Goal: Task Accomplishment & Management: Complete application form

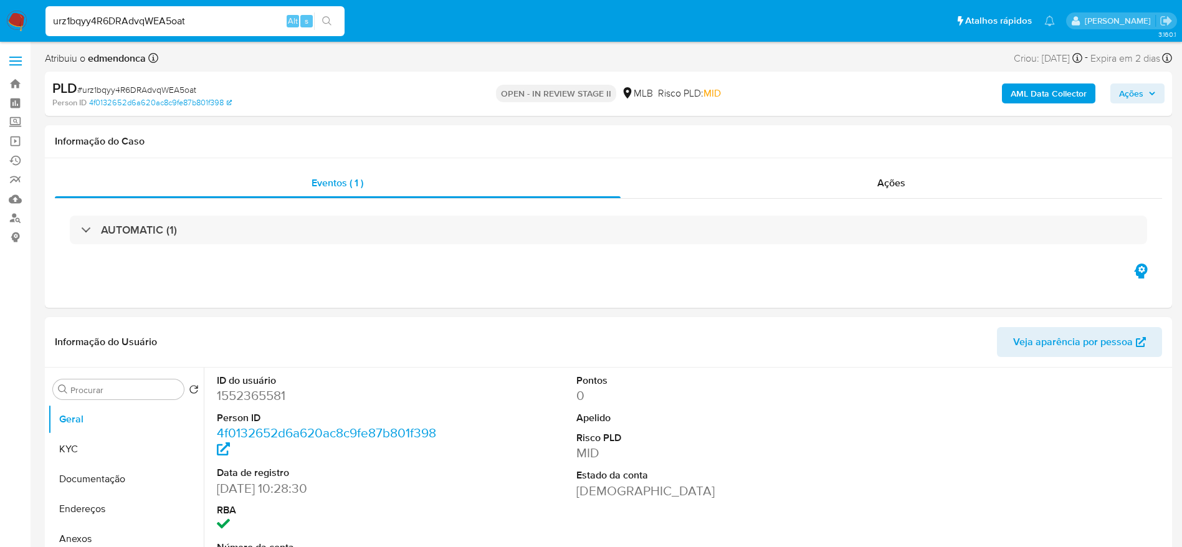
select select "10"
type input "jS8uTRGDSUL2xBse7qbmEepZ"
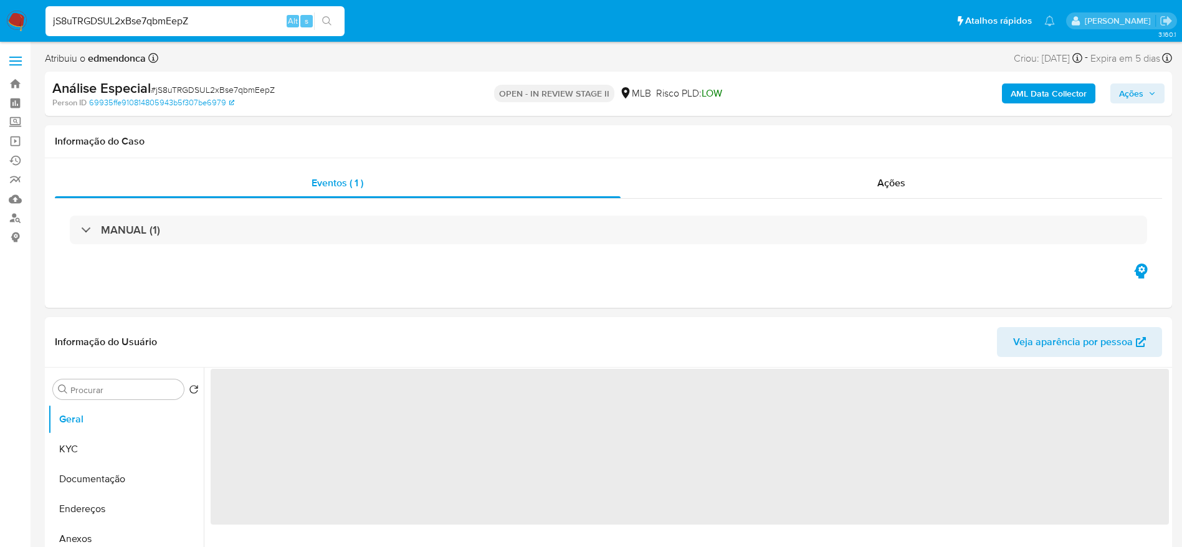
select select "10"
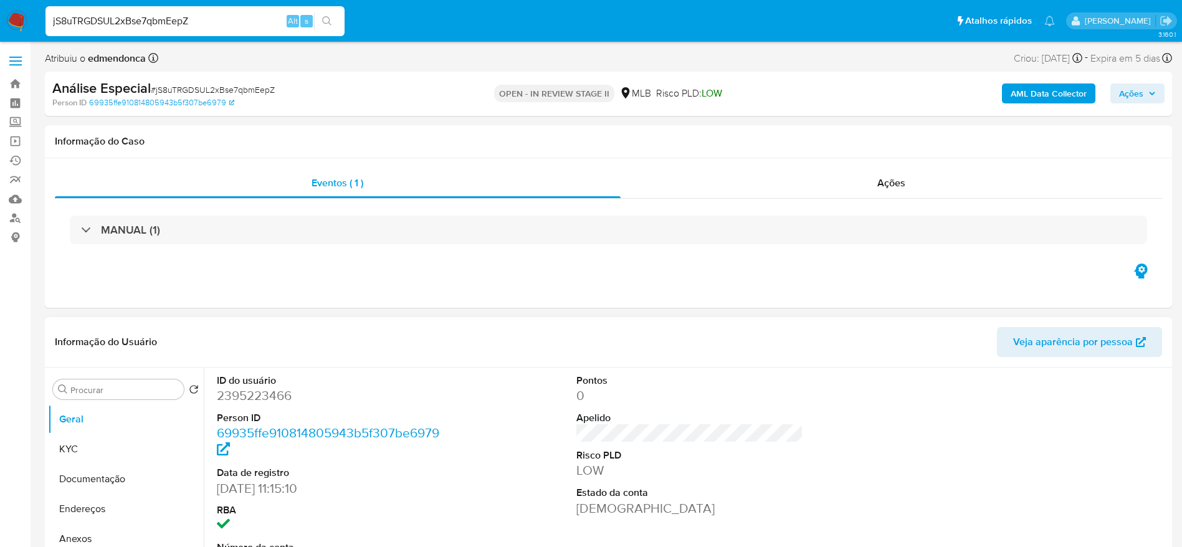
click at [474, 346] on header "Informação do Usuário Veja aparência por pessoa" at bounding box center [608, 342] width 1107 height 30
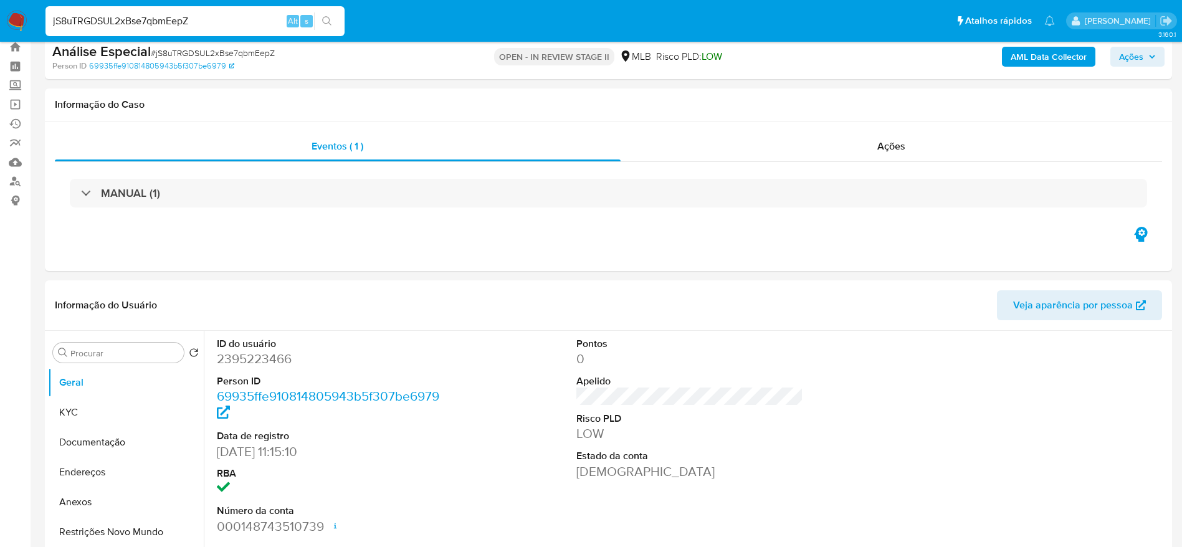
scroll to position [187, 0]
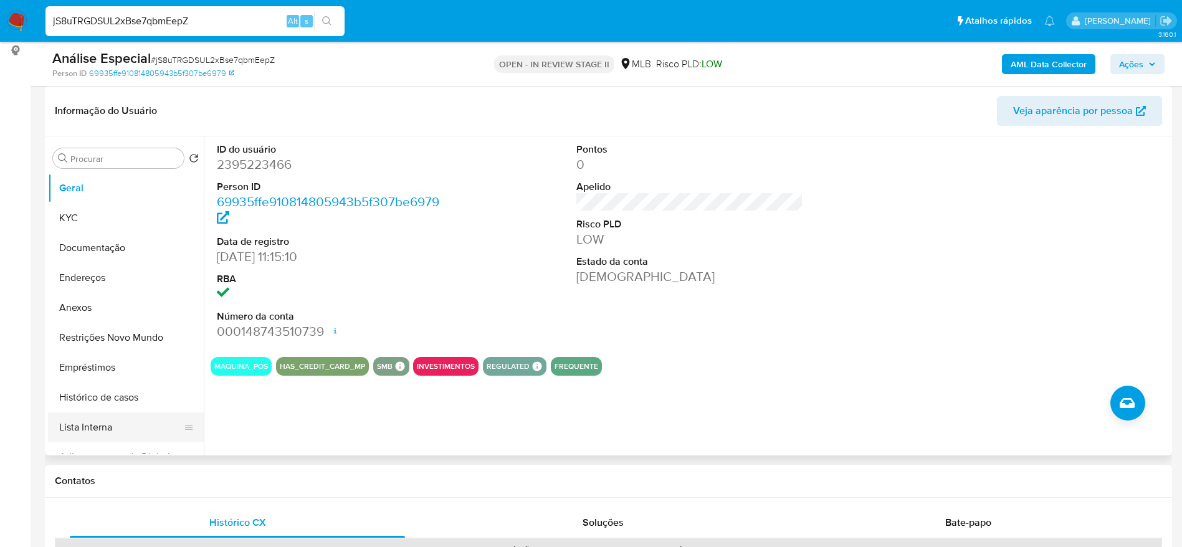
click at [112, 420] on button "Lista Interna" at bounding box center [121, 428] width 146 height 30
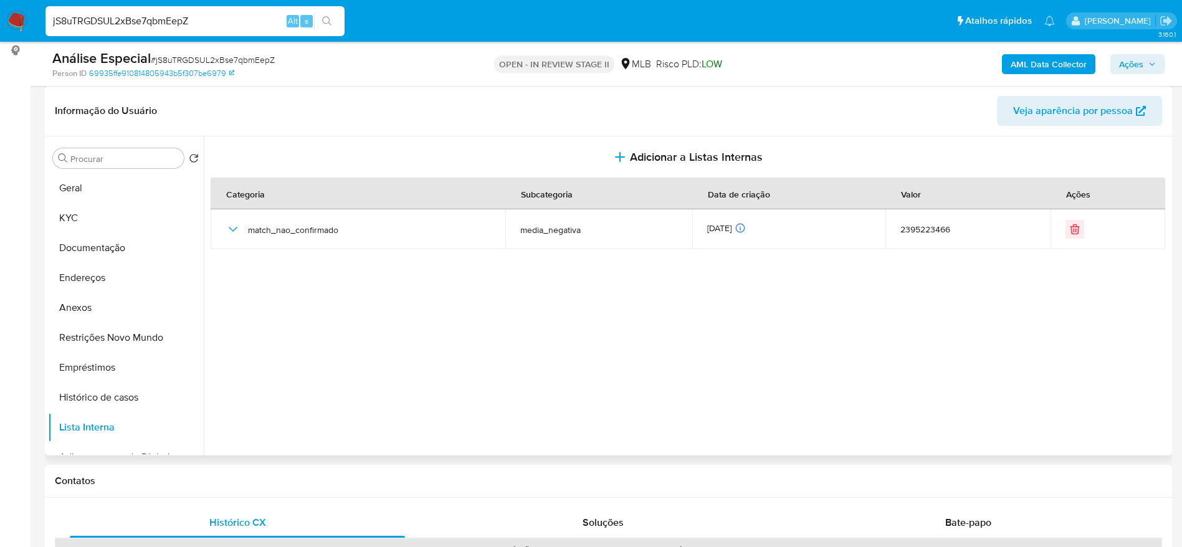
click at [638, 270] on section at bounding box center [690, 292] width 959 height 313
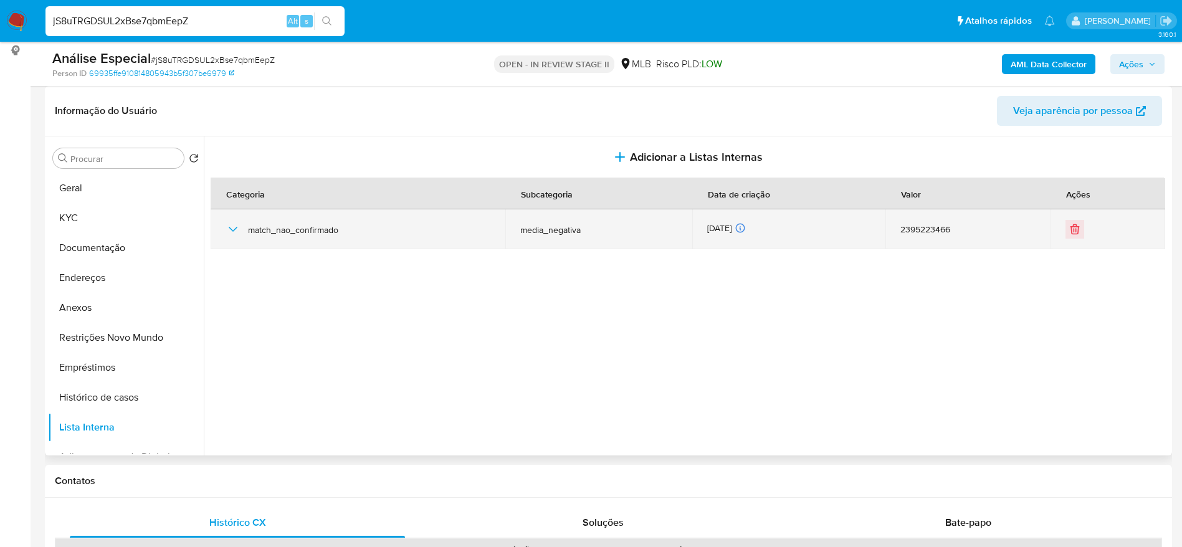
click at [227, 228] on icon "button" at bounding box center [233, 229] width 15 height 15
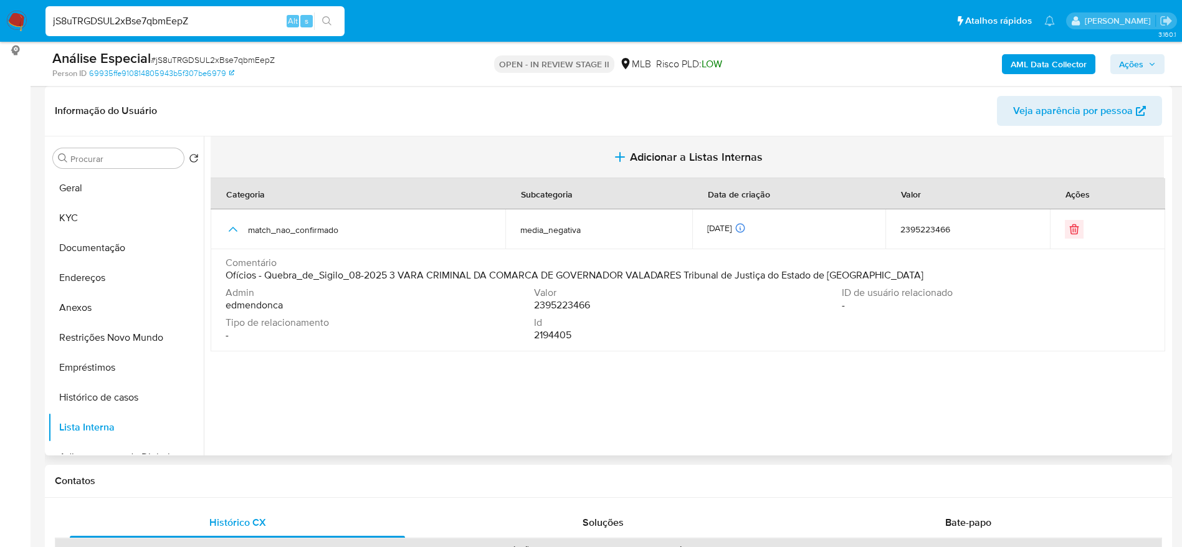
click at [651, 156] on span "Adicionar a Listas Internas" at bounding box center [696, 157] width 133 height 14
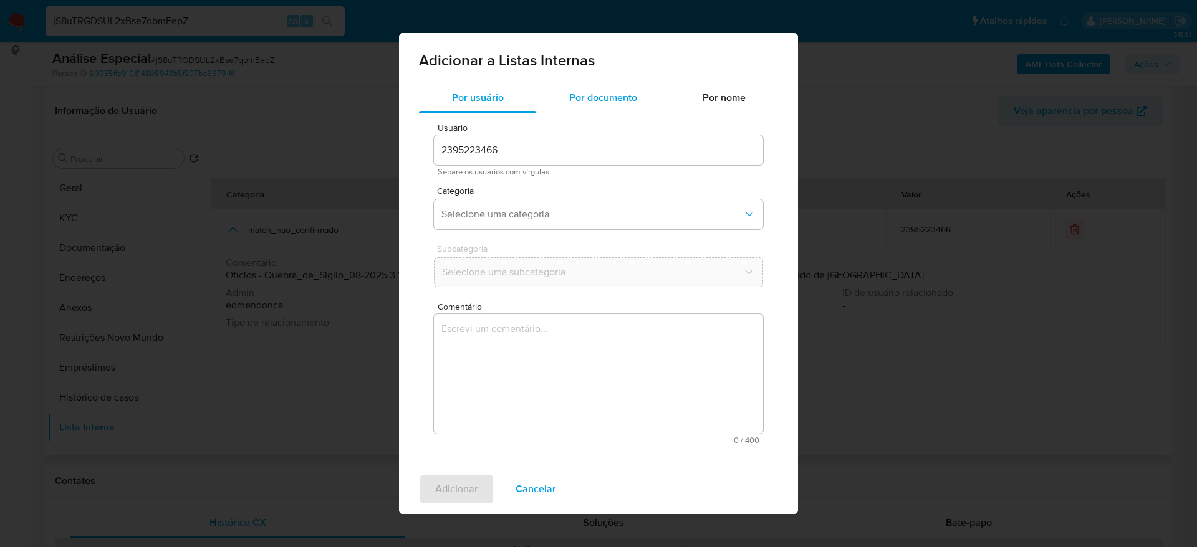
click at [600, 103] on span "Por documento" at bounding box center [603, 97] width 68 height 14
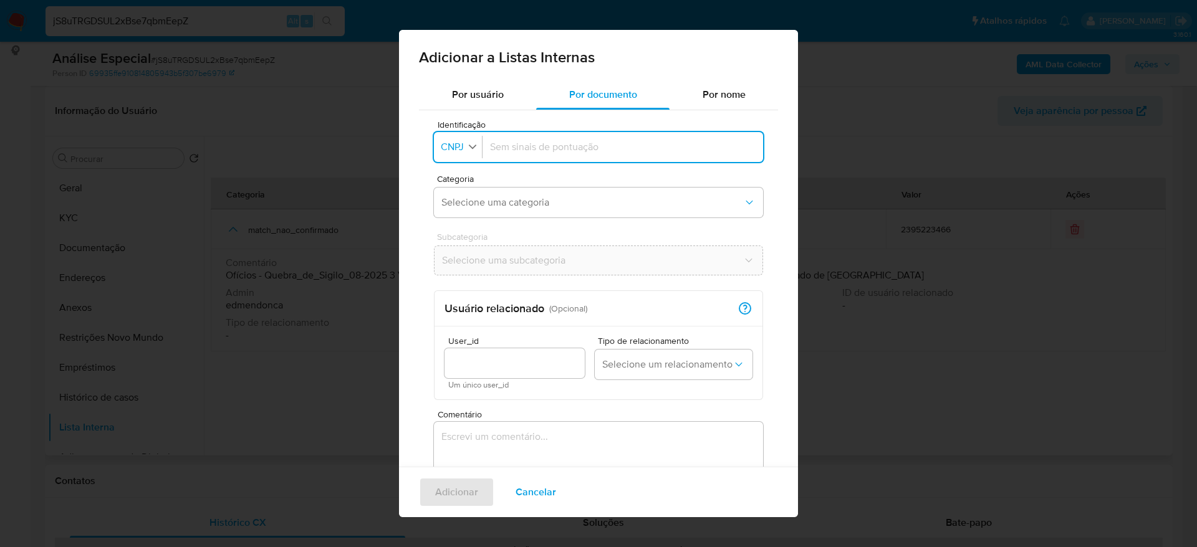
click at [455, 147] on span "CNPJ" at bounding box center [452, 147] width 26 height 12
click at [456, 204] on span "CPF" at bounding box center [451, 201] width 18 height 12
click at [478, 150] on div at bounding box center [619, 147] width 285 height 30
click at [465, 151] on icon "button" at bounding box center [467, 146] width 11 height 11
click at [476, 209] on li "CPF" at bounding box center [457, 201] width 50 height 30
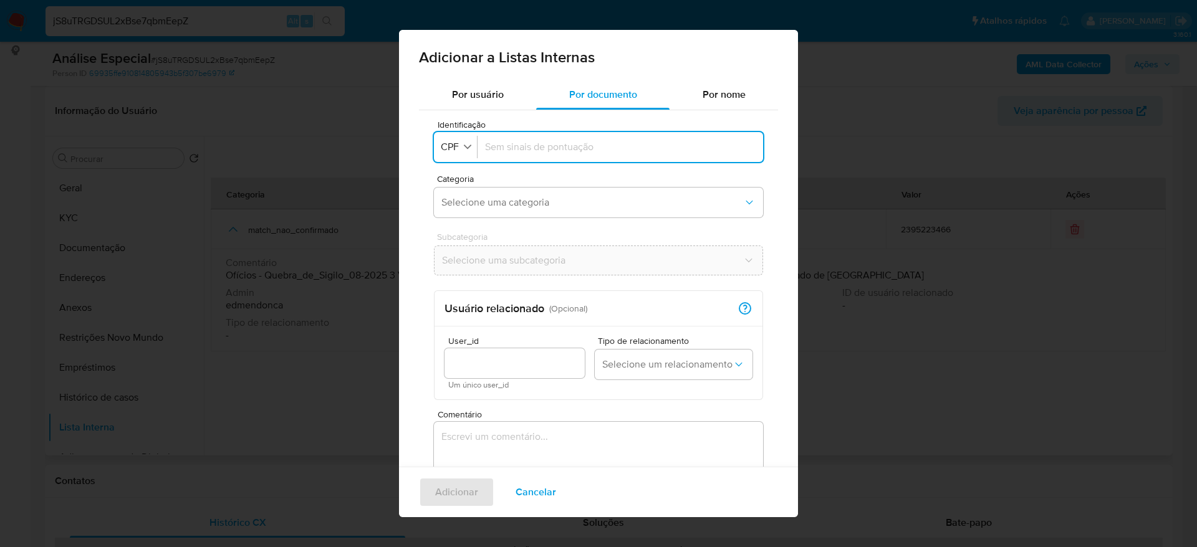
click at [462, 160] on div "Identificação CPF" at bounding box center [598, 147] width 329 height 30
click at [461, 146] on button "Identificação CPF" at bounding box center [457, 147] width 39 height 18
click at [462, 172] on span "CNPJ" at bounding box center [453, 171] width 23 height 12
click at [535, 136] on div at bounding box center [623, 147] width 266 height 30
click at [530, 145] on input "Identificação" at bounding box center [623, 147] width 266 height 14
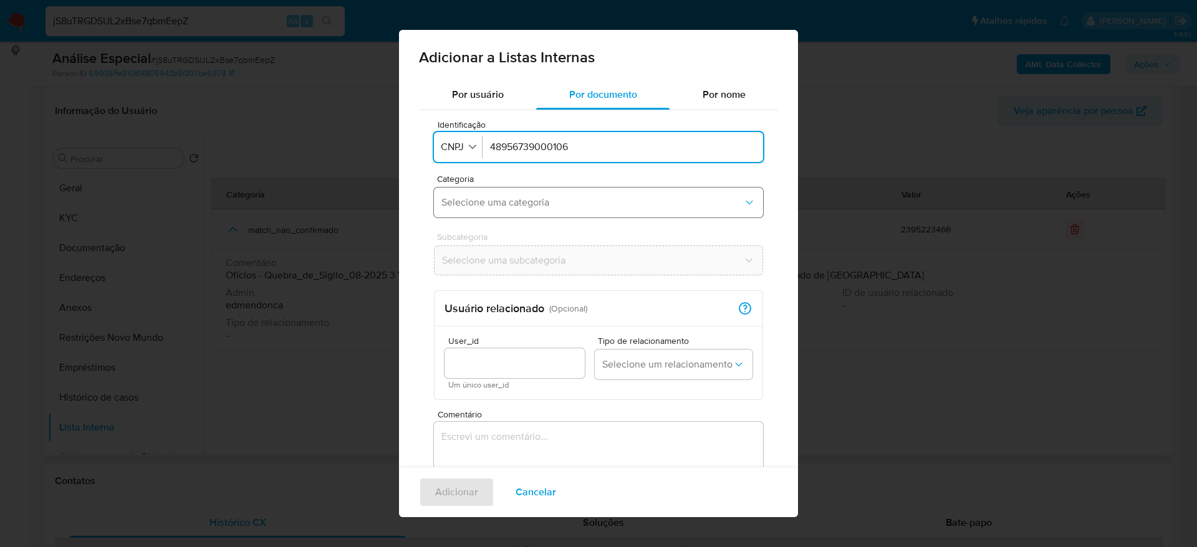
type input "48956739000106"
click at [505, 197] on span "Selecione uma categoria" at bounding box center [592, 202] width 302 height 12
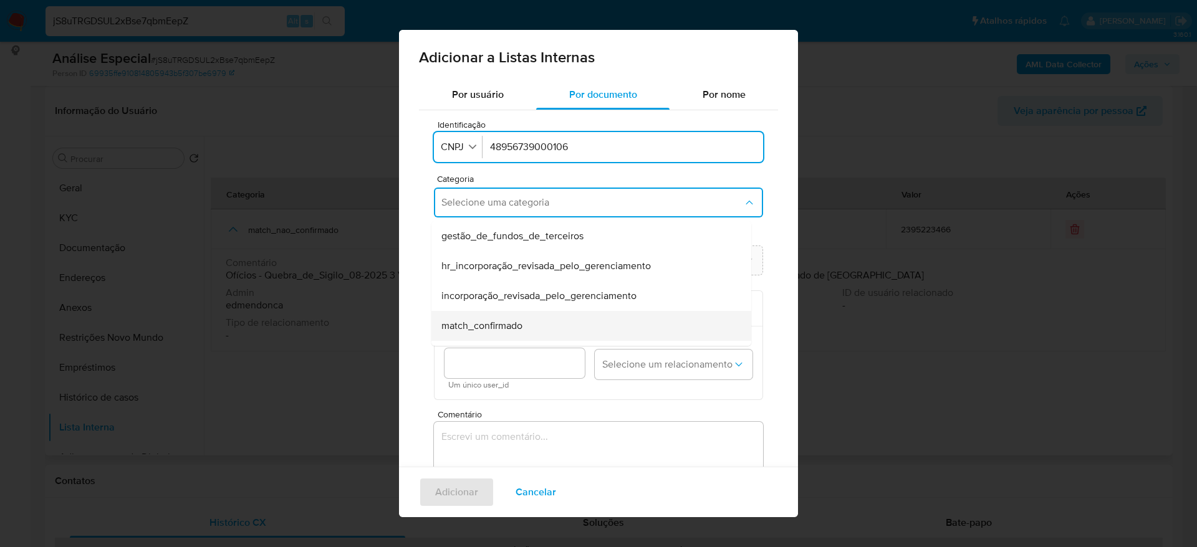
click at [545, 323] on div "match_confirmado" at bounding box center [587, 326] width 292 height 30
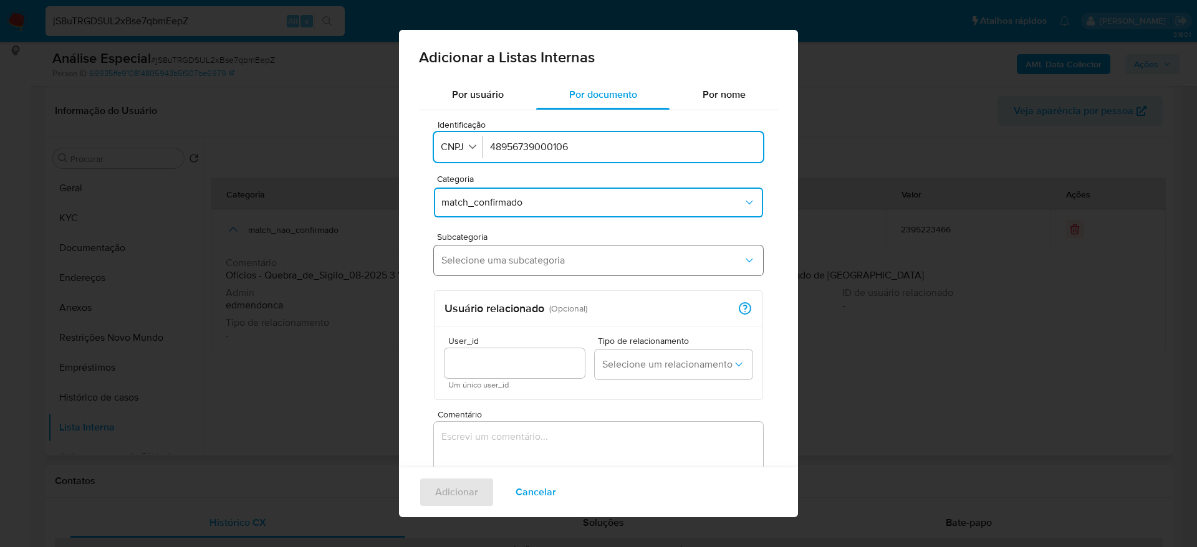
click at [560, 250] on button "Selecione uma subcategoria" at bounding box center [598, 261] width 329 height 30
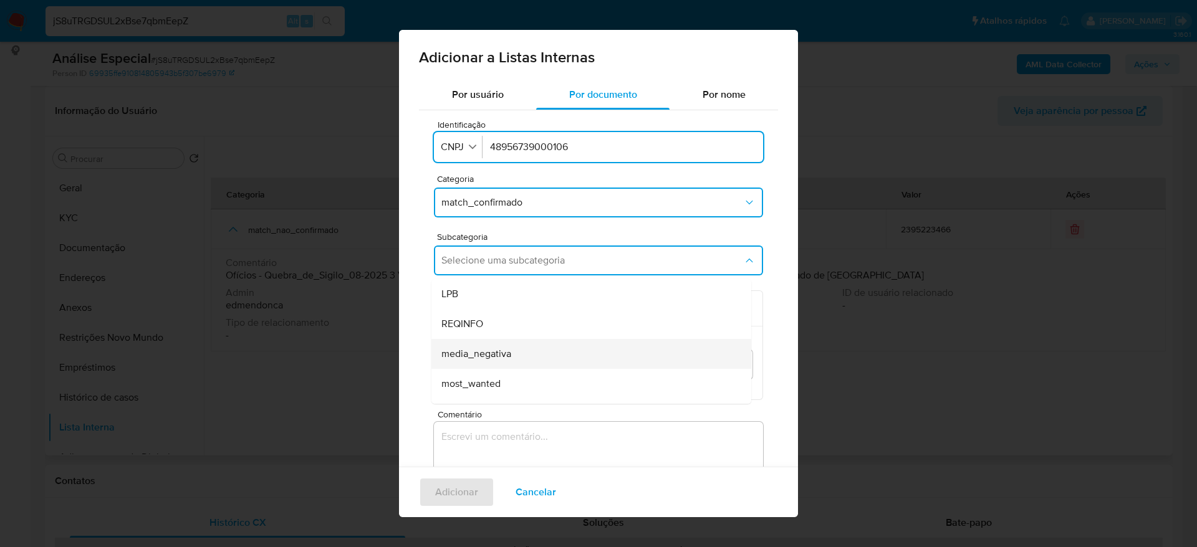
click at [504, 356] on span "media_negativa" at bounding box center [476, 354] width 70 height 12
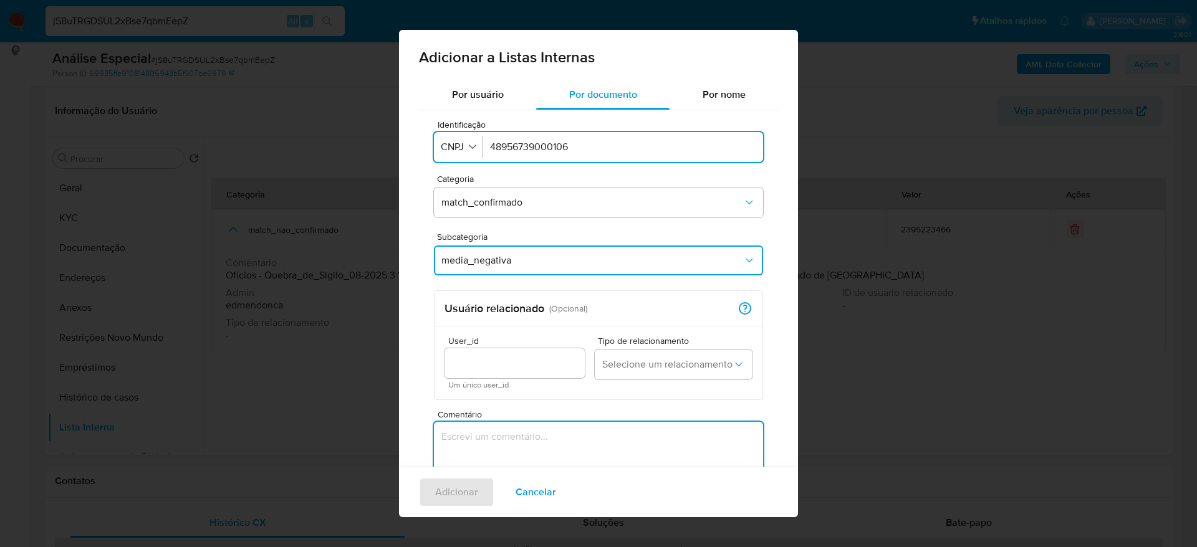
click at [555, 446] on textarea "Comentário" at bounding box center [598, 482] width 329 height 120
type textarea "https://piauihoje.com/noticias/policia/dois-homens-sao-presos-com-13-quilos-de-…"
click at [449, 490] on span "Adicionar" at bounding box center [456, 492] width 43 height 27
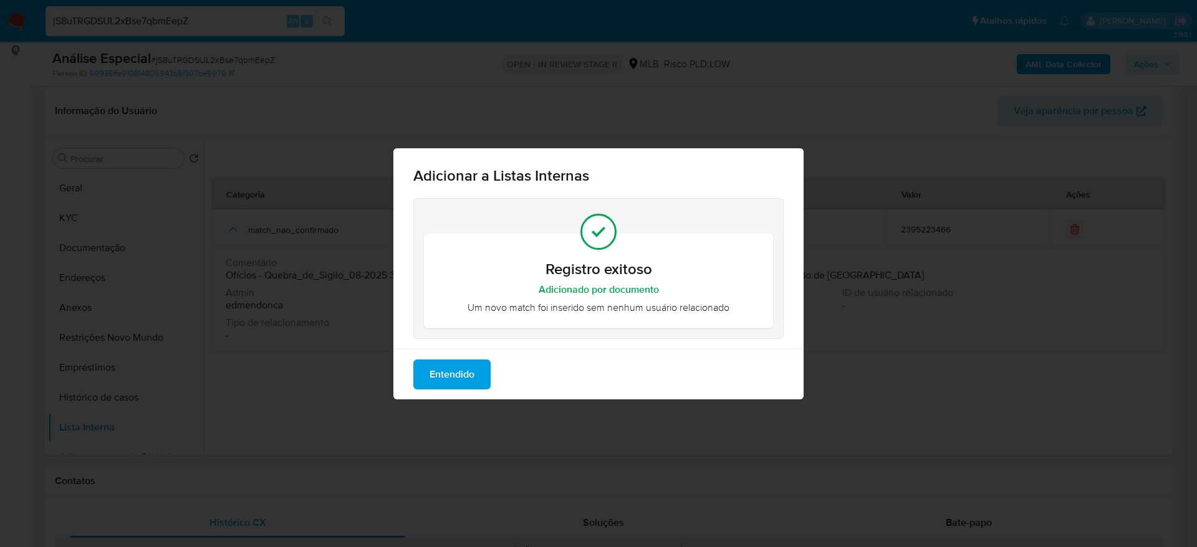
click at [462, 364] on span "Entendido" at bounding box center [451, 374] width 45 height 27
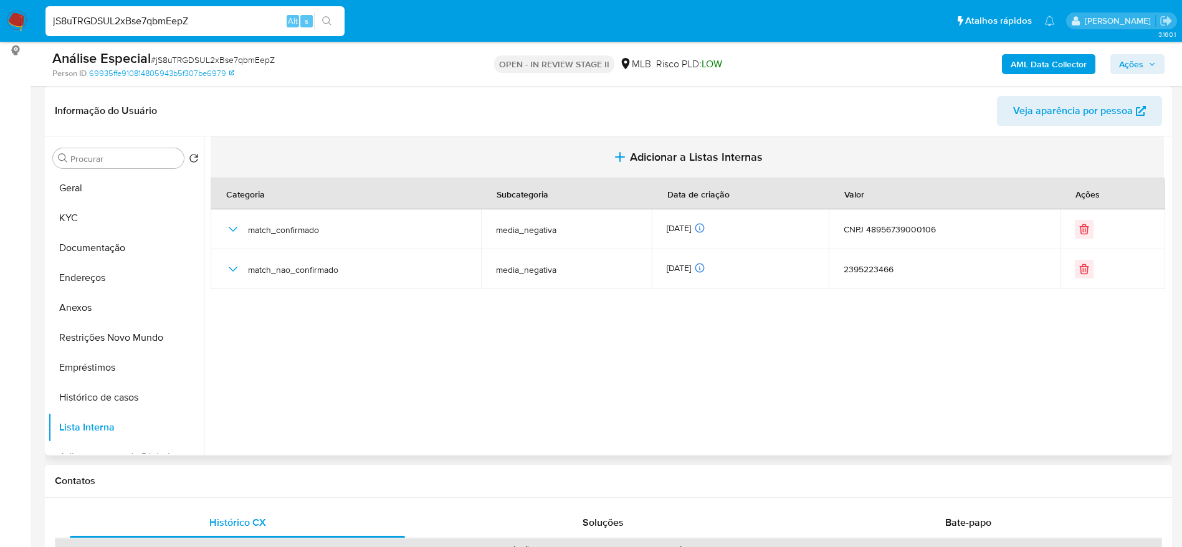
click at [684, 151] on span "Adicionar a Listas Internas" at bounding box center [696, 157] width 133 height 14
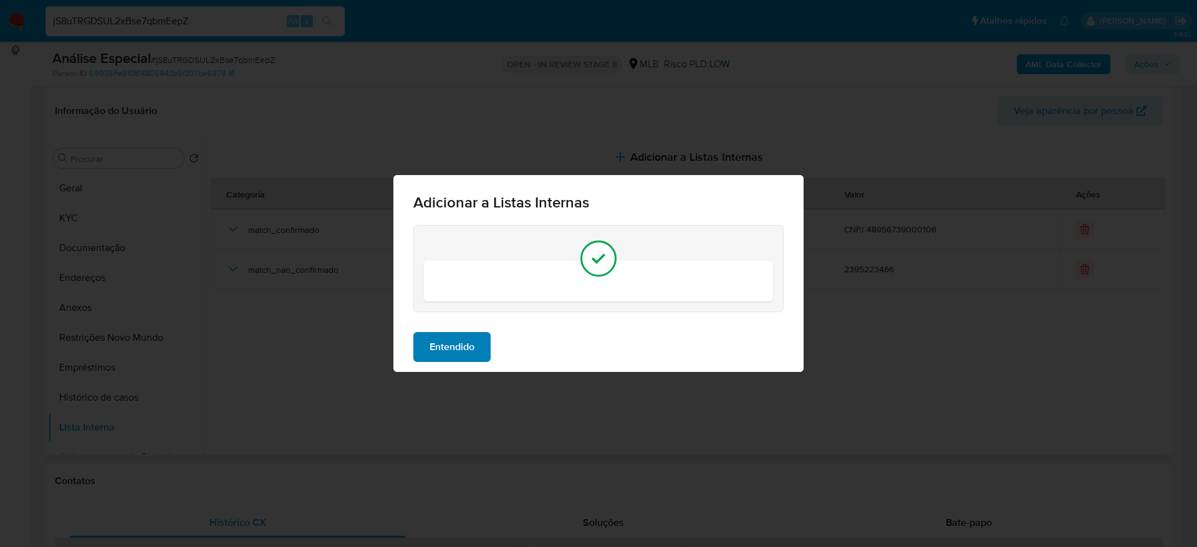
click at [466, 358] on span "Entendido" at bounding box center [451, 346] width 45 height 27
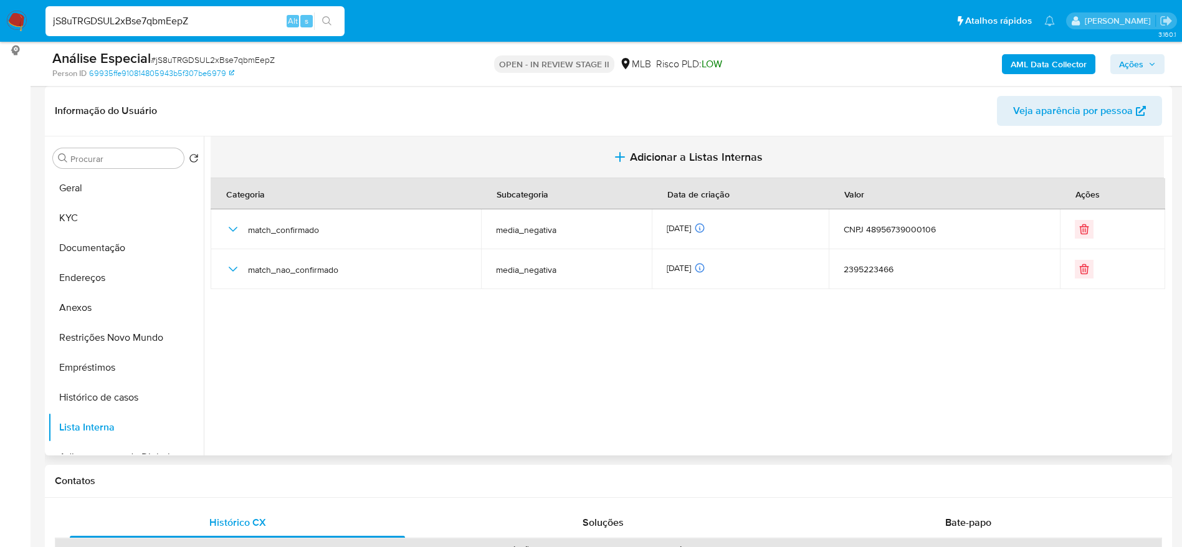
click at [702, 151] on span "Adicionar a Listas Internas" at bounding box center [696, 157] width 133 height 14
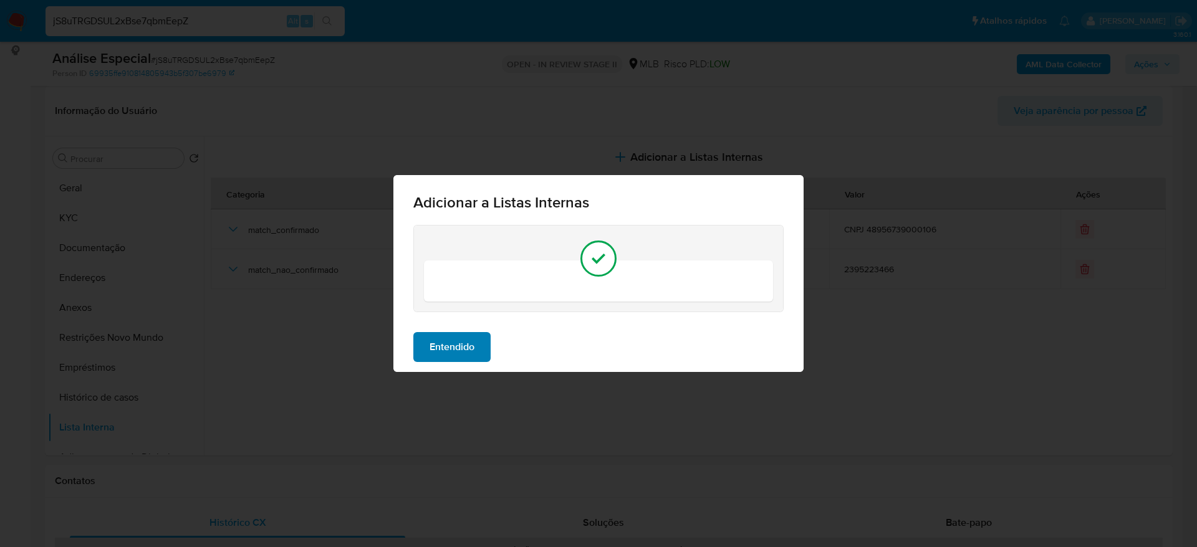
click at [460, 347] on span "Entendido" at bounding box center [451, 346] width 45 height 27
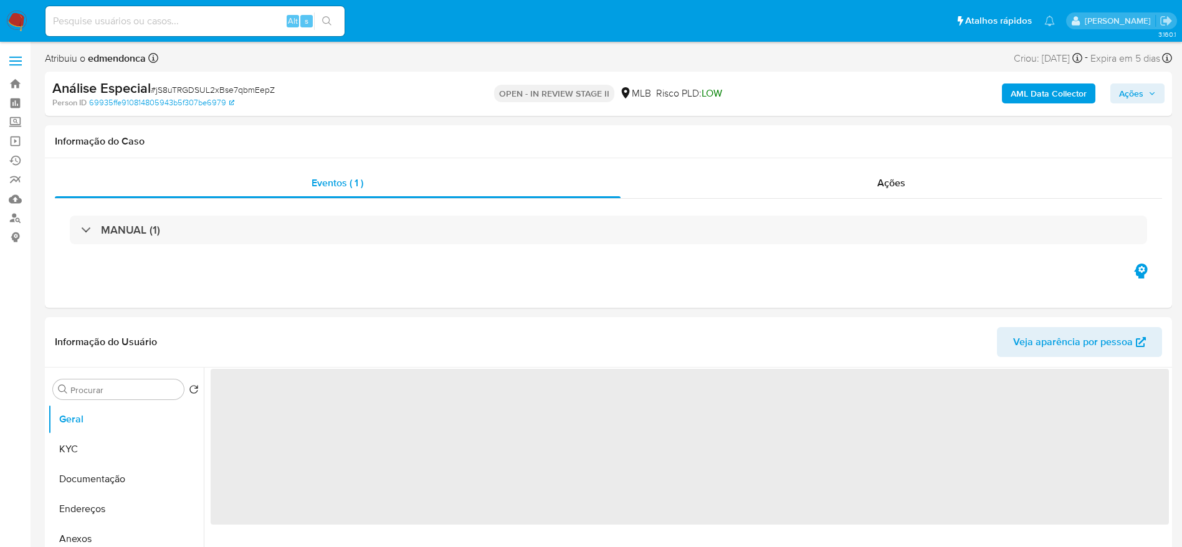
select select "10"
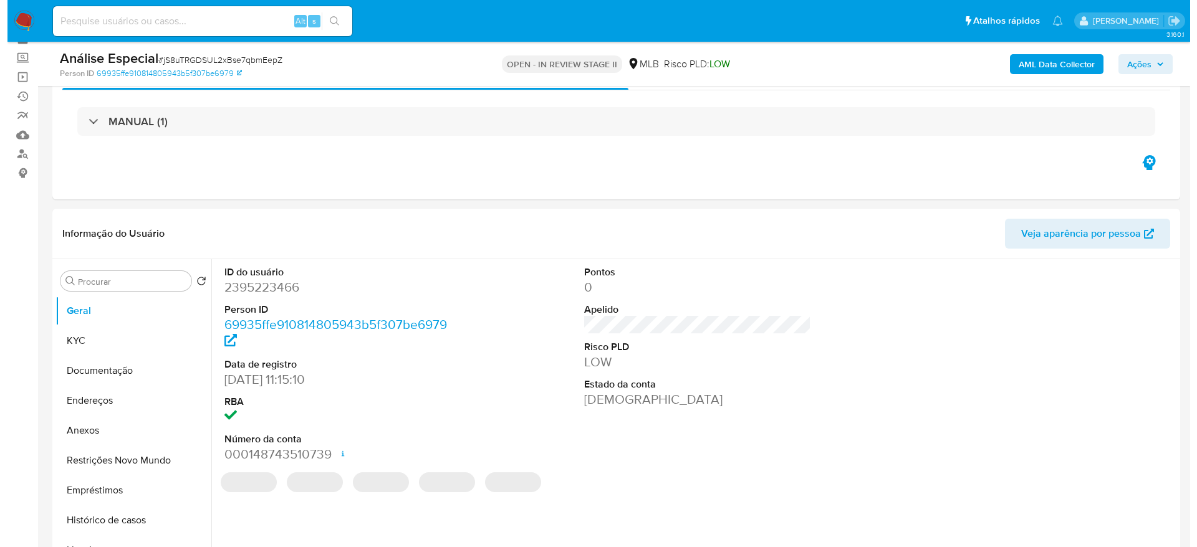
scroll to position [93, 0]
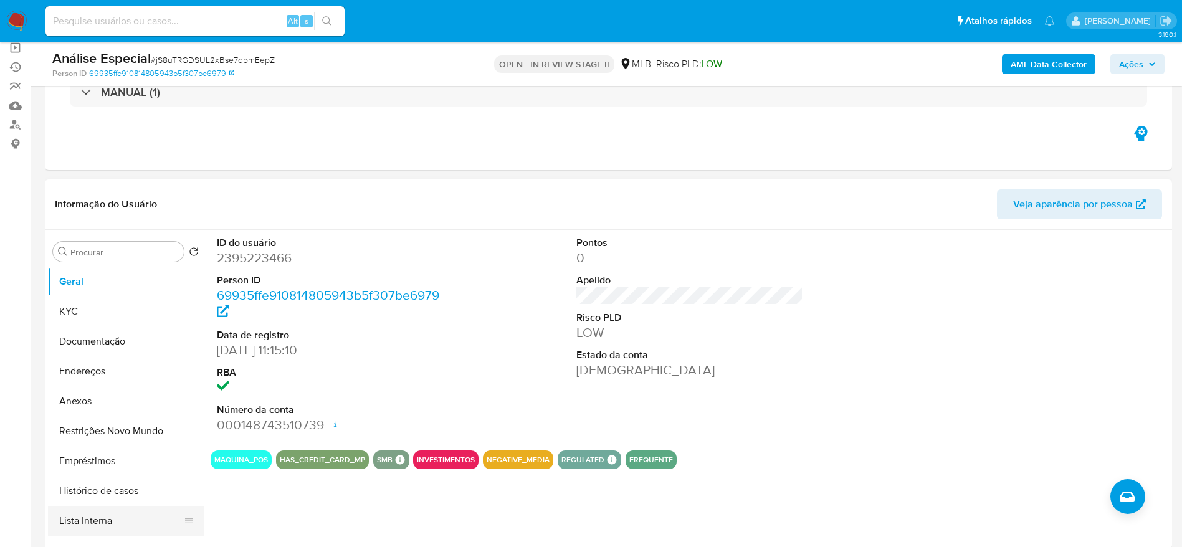
click at [103, 519] on button "Lista Interna" at bounding box center [121, 521] width 146 height 30
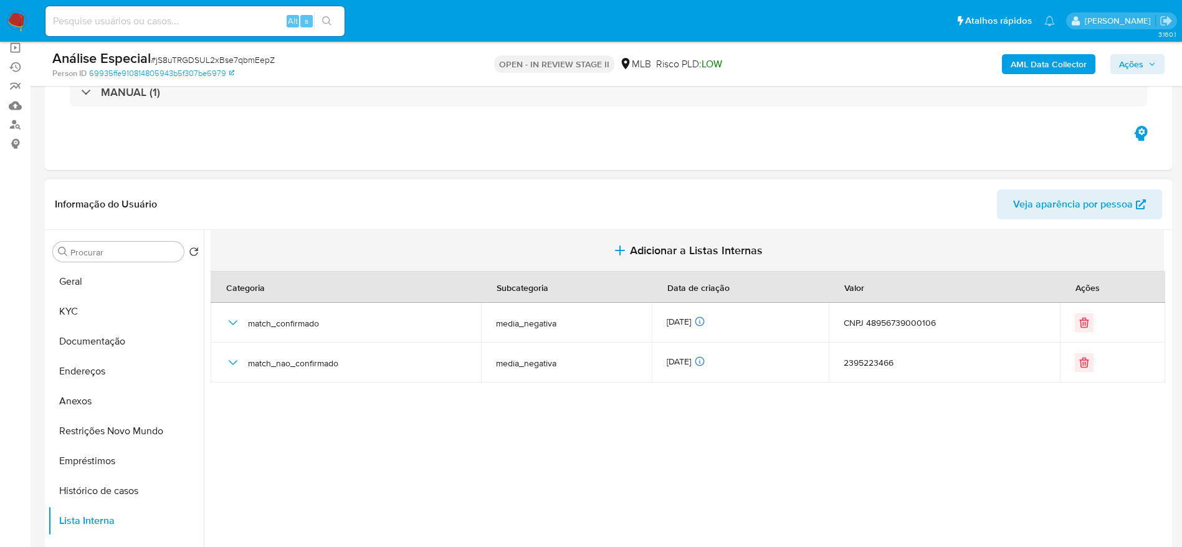
click at [633, 254] on span "Adicionar a Listas Internas" at bounding box center [696, 251] width 133 height 14
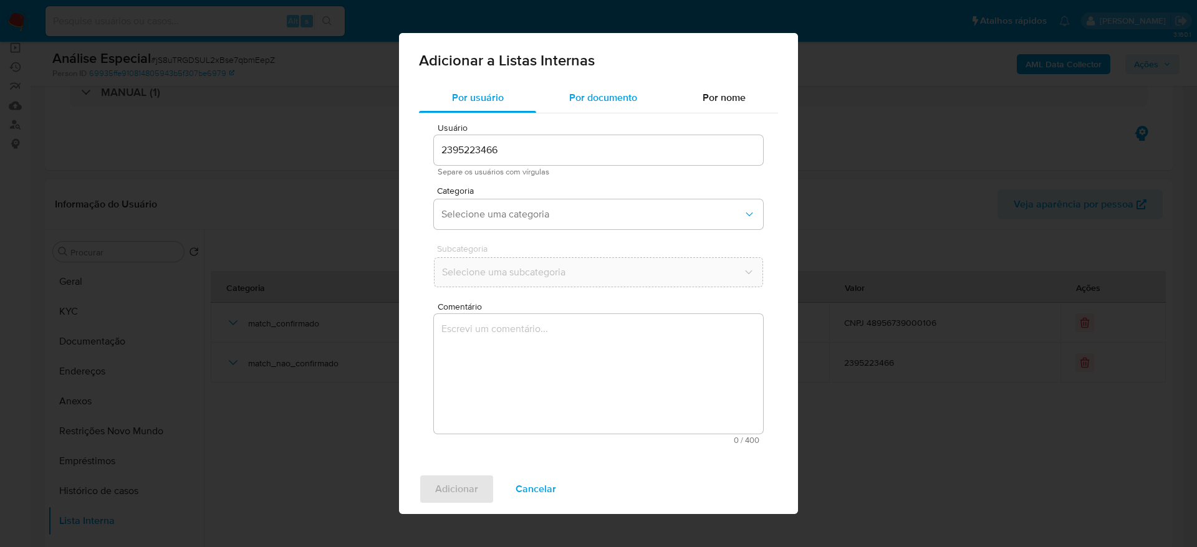
click at [603, 97] on span "Por documento" at bounding box center [603, 97] width 68 height 14
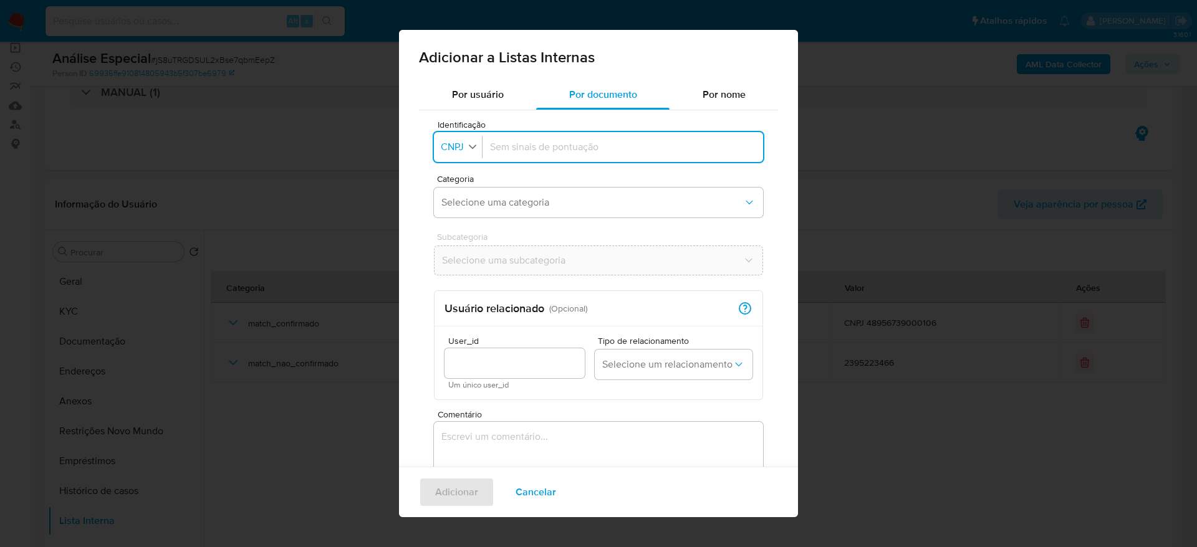
click at [471, 143] on icon "button" at bounding box center [472, 146] width 11 height 11
click at [457, 204] on span "CPF" at bounding box center [451, 201] width 18 height 12
click at [509, 153] on input "Identificação" at bounding box center [620, 147] width 270 height 14
type input "37886484819"
click at [489, 191] on button "Selecione uma categoria" at bounding box center [598, 203] width 329 height 30
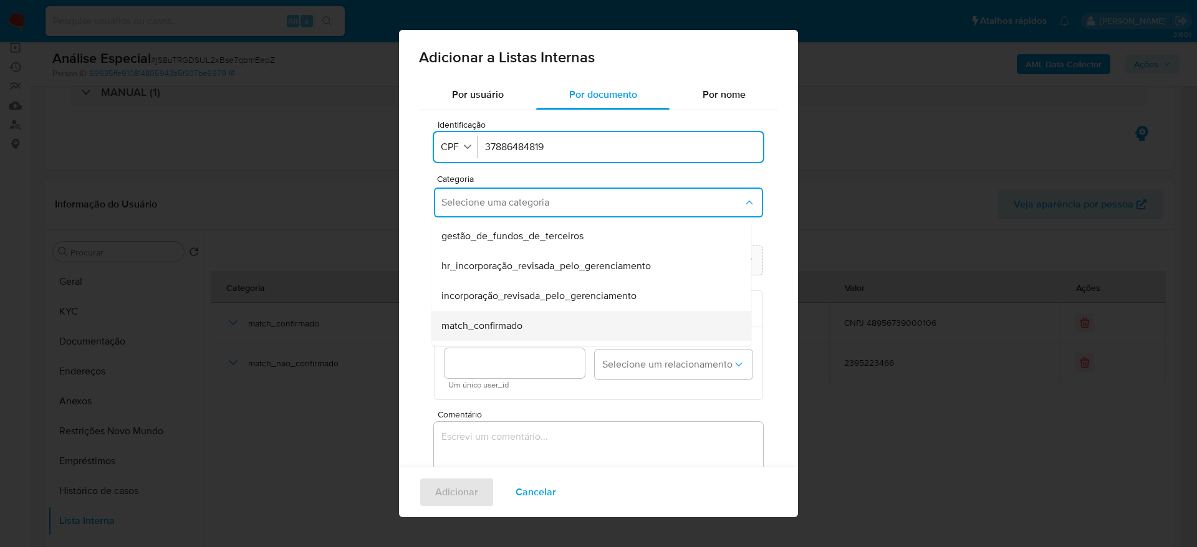
click at [528, 336] on div "match_confirmado" at bounding box center [587, 326] width 292 height 30
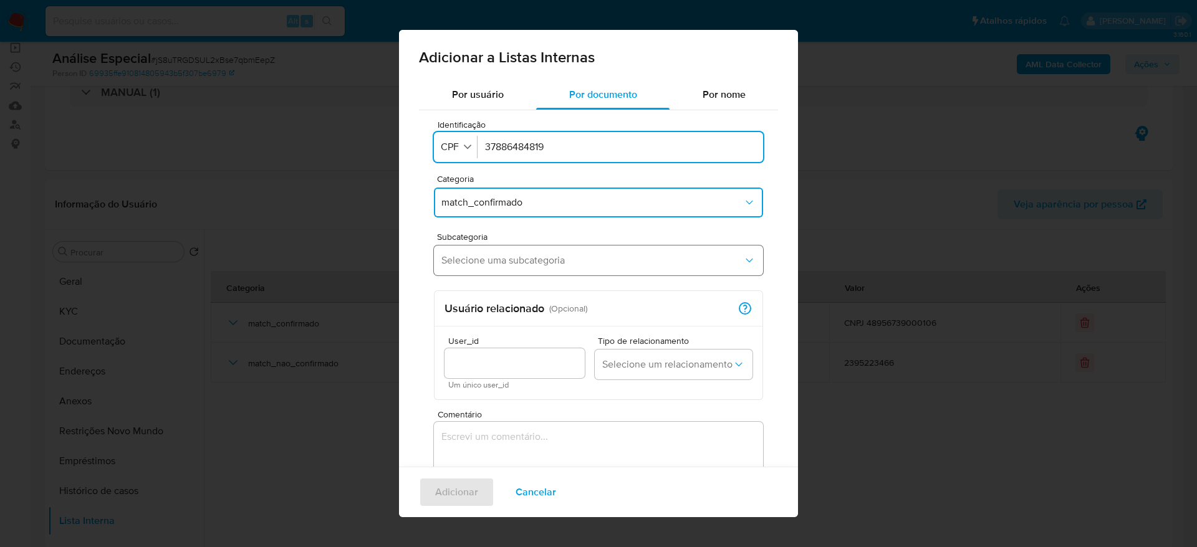
click at [557, 267] on button "Selecione uma subcategoria" at bounding box center [598, 261] width 329 height 30
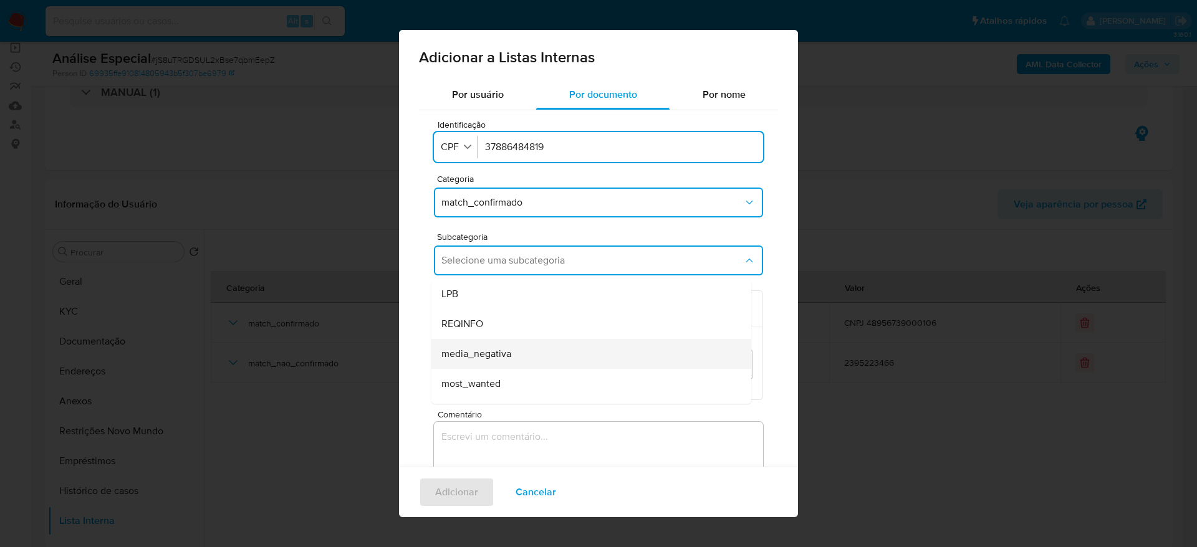
click at [529, 351] on div "media_negativa" at bounding box center [587, 354] width 292 height 30
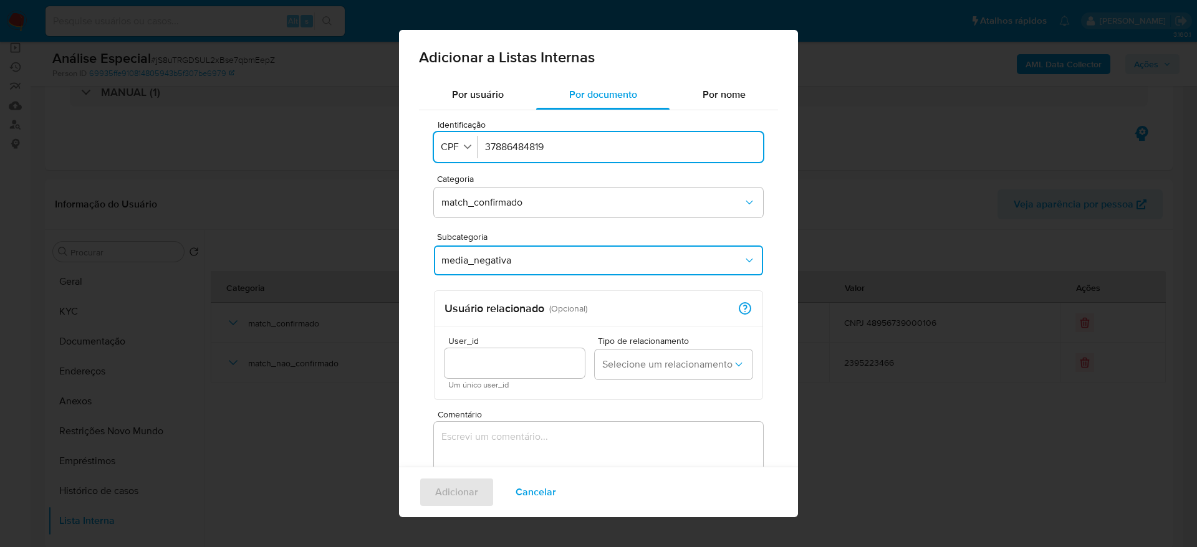
click at [757, 337] on div "Identificação Identificação CPF 37886484819 Categoria match_confirmado Subcateg…" at bounding box center [598, 336] width 359 height 452
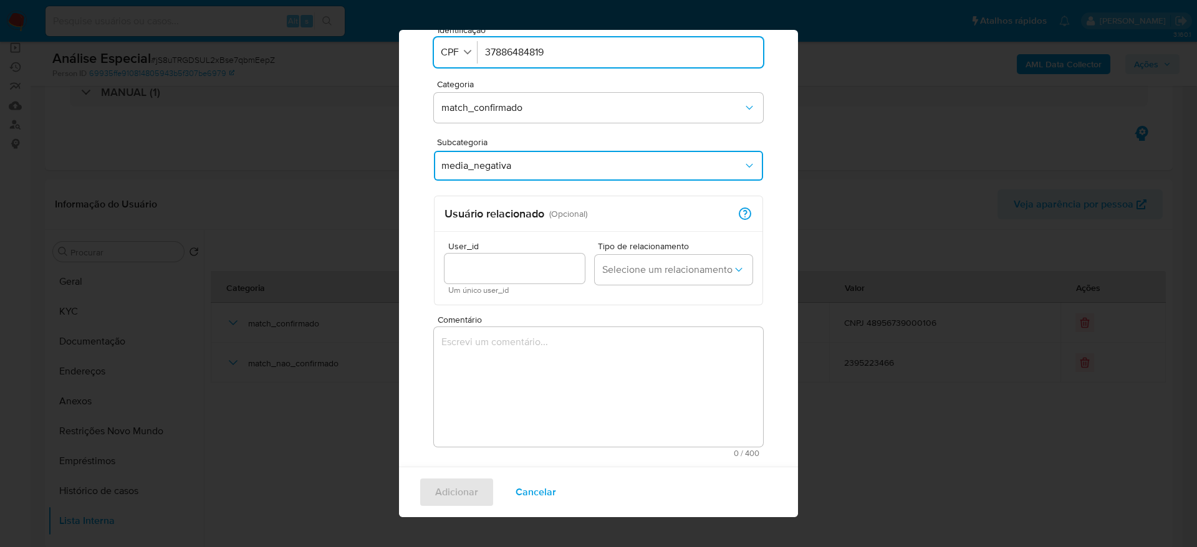
scroll to position [95, 0]
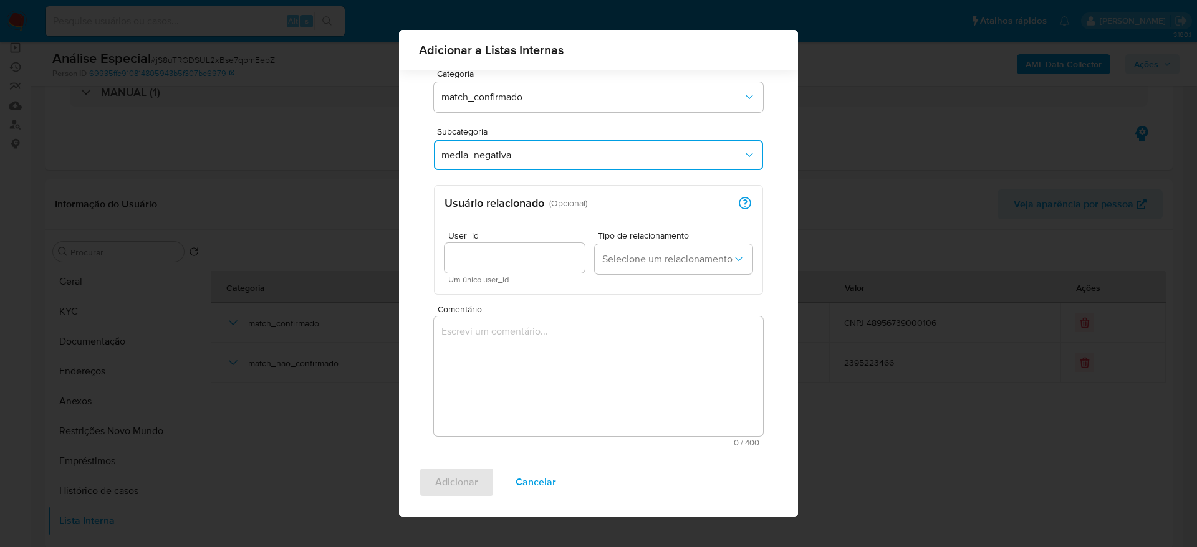
click at [528, 347] on textarea "Comentário" at bounding box center [598, 377] width 329 height 120
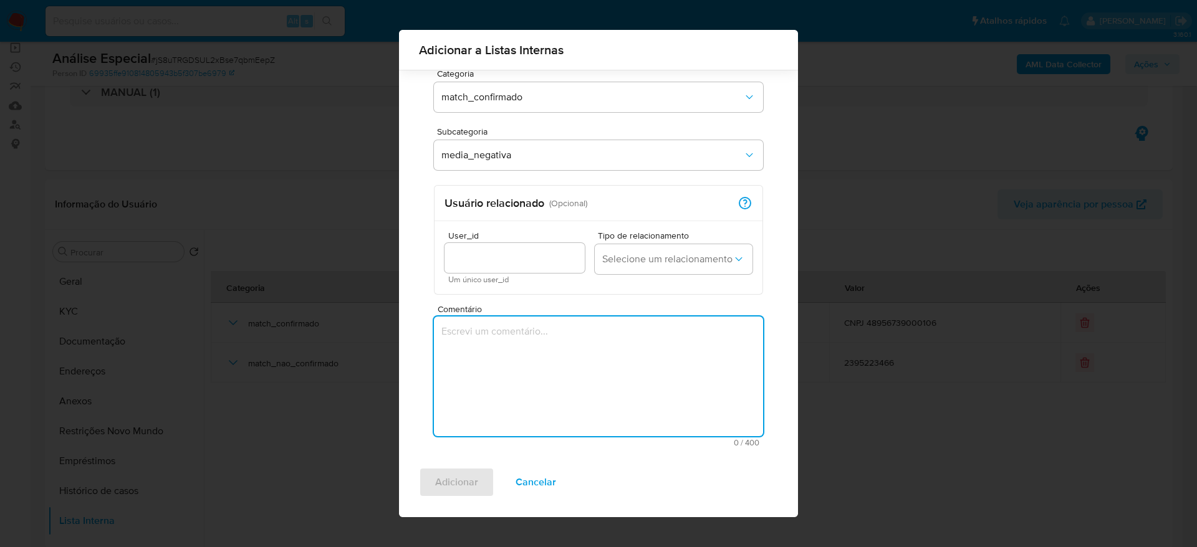
paste textarea "https://piauihoje.com/noticias/policia/dois-homens-sao-presos-com-13-quilos-de-…"
type textarea "https://piauihoje.com/noticias/policia/dois-homens-sao-presos-com-13-quilos-de-…"
click at [457, 485] on span "Adicionar" at bounding box center [456, 482] width 43 height 27
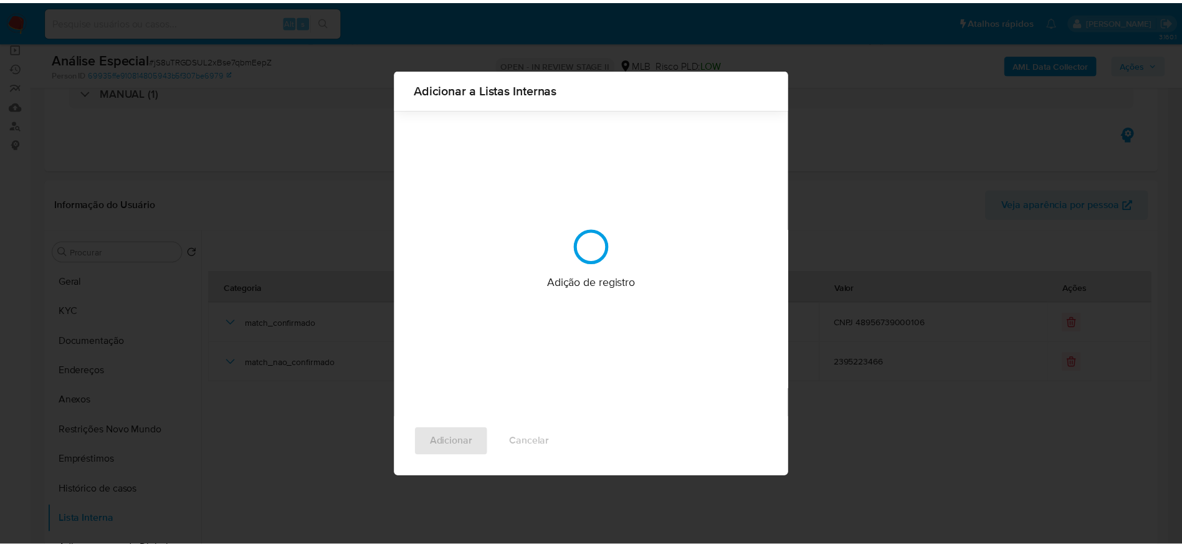
scroll to position [0, 0]
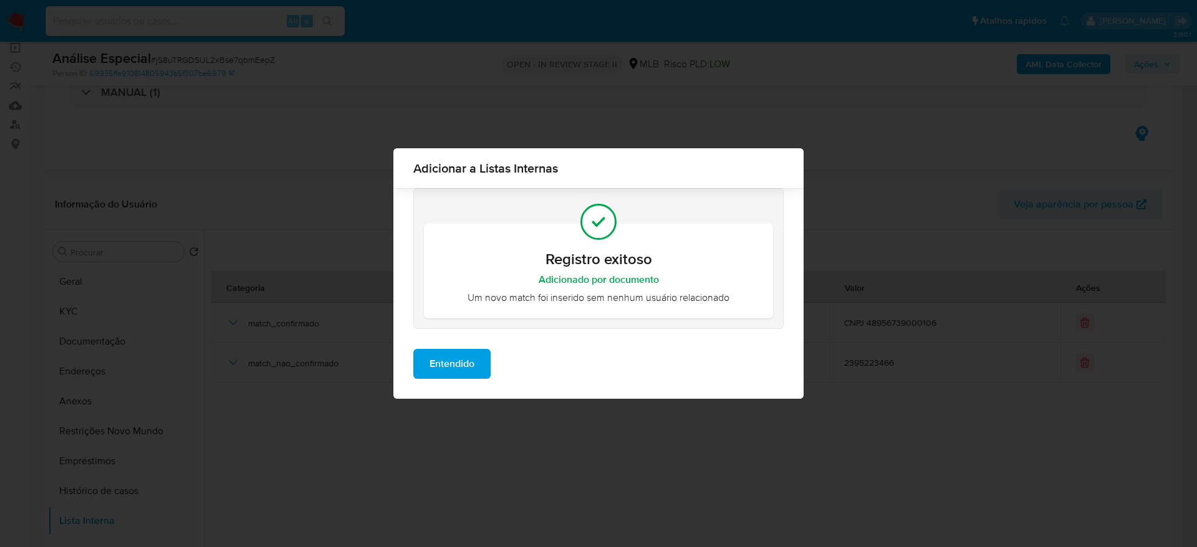
click at [456, 373] on span "Entendido" at bounding box center [451, 363] width 45 height 27
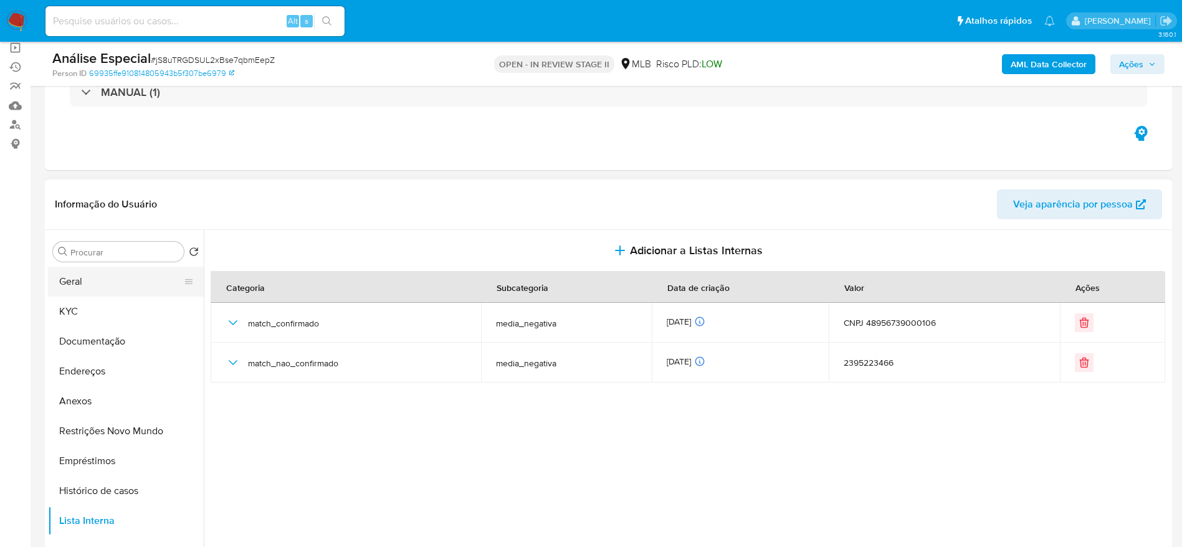
click at [102, 279] on button "Geral" at bounding box center [121, 282] width 146 height 30
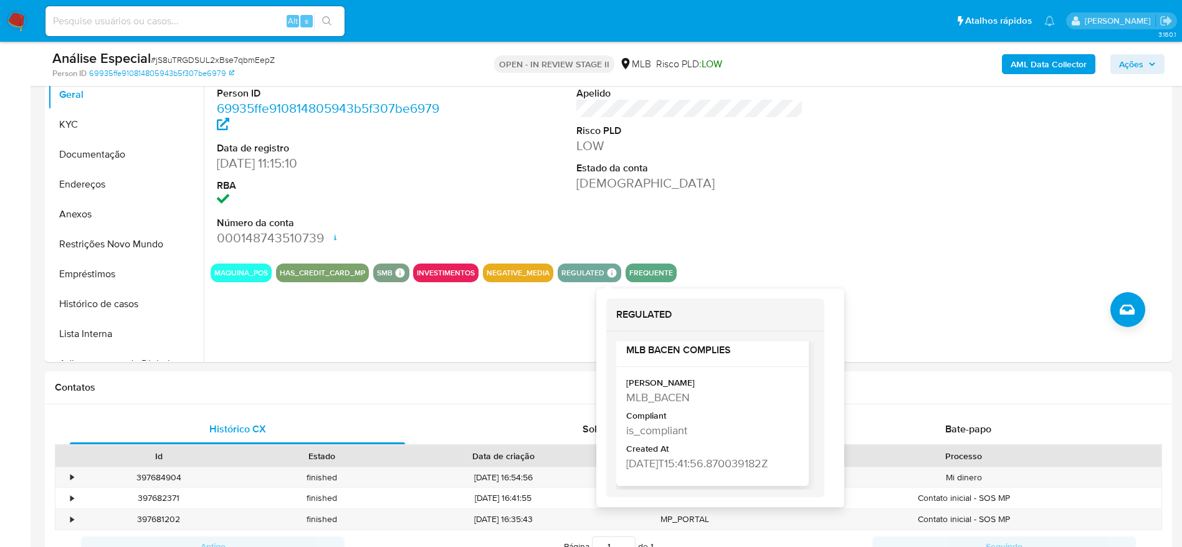
scroll to position [26, 0]
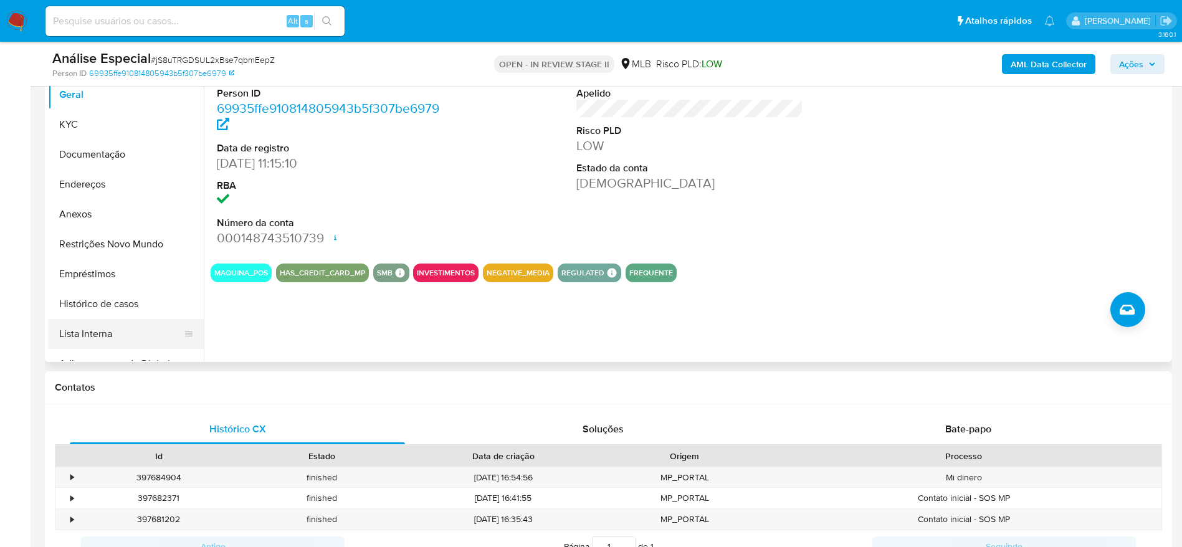
click at [99, 326] on button "Lista Interna" at bounding box center [121, 334] width 146 height 30
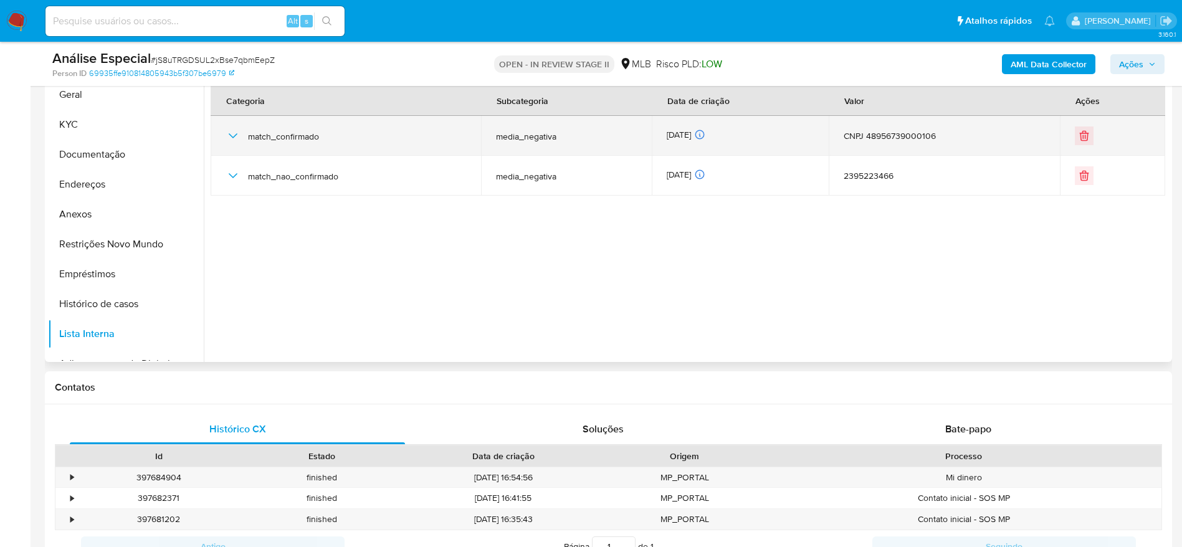
click at [224, 132] on td "match_confirmado" at bounding box center [346, 136] width 270 height 40
click at [234, 133] on icon "button" at bounding box center [233, 135] width 15 height 15
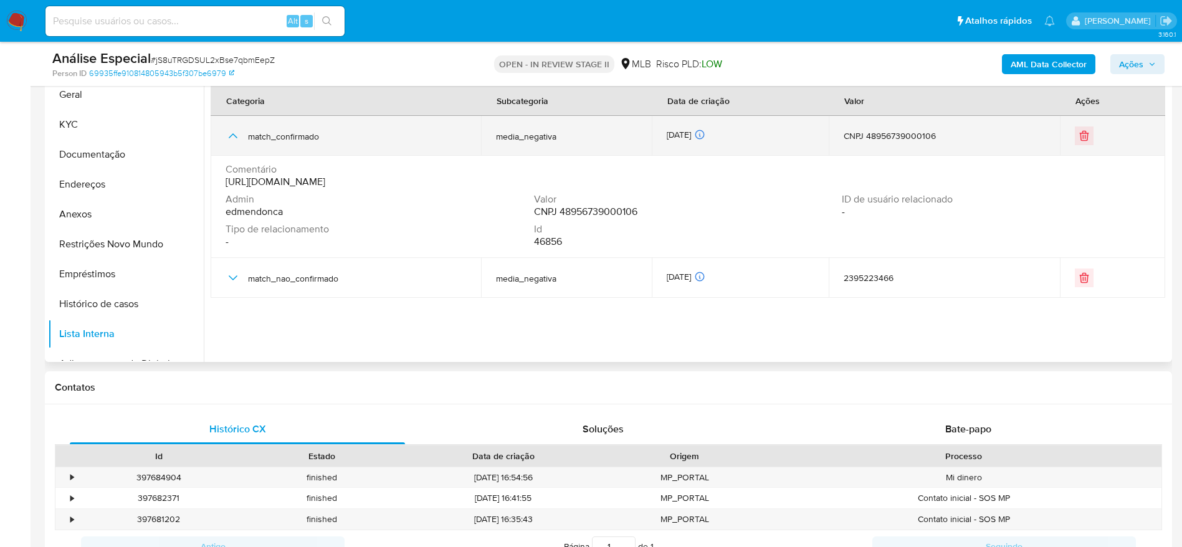
click at [232, 136] on icon "button" at bounding box center [233, 135] width 15 height 15
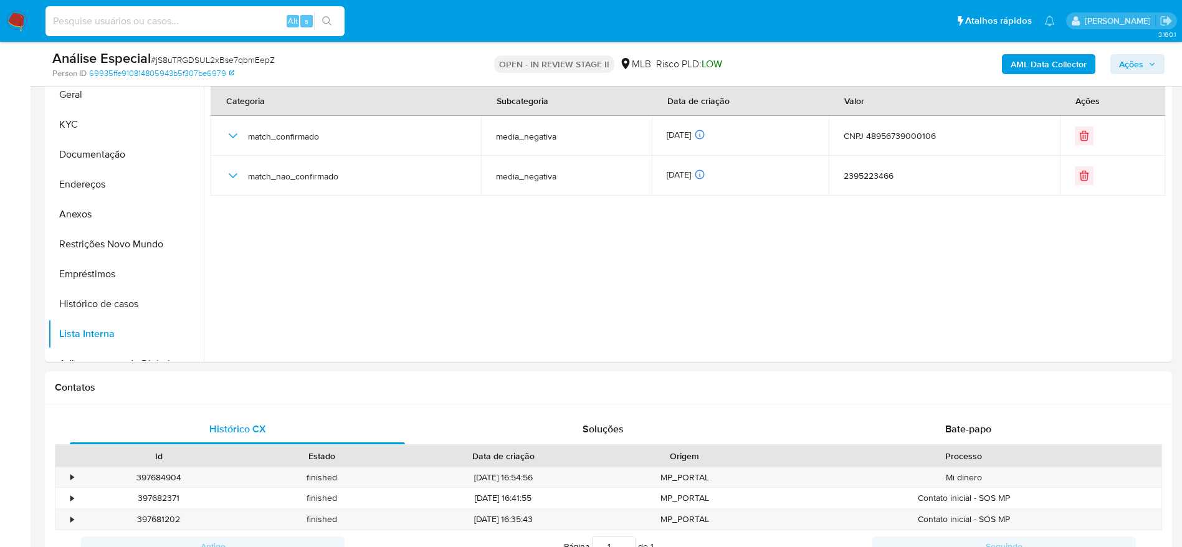
click at [194, 18] on input at bounding box center [194, 21] width 299 height 16
paste input "Y9khONBc65wM5ZYH3AFNTyyb"
type input "Y9khONBc65wM5ZYH3AFNTyyb"
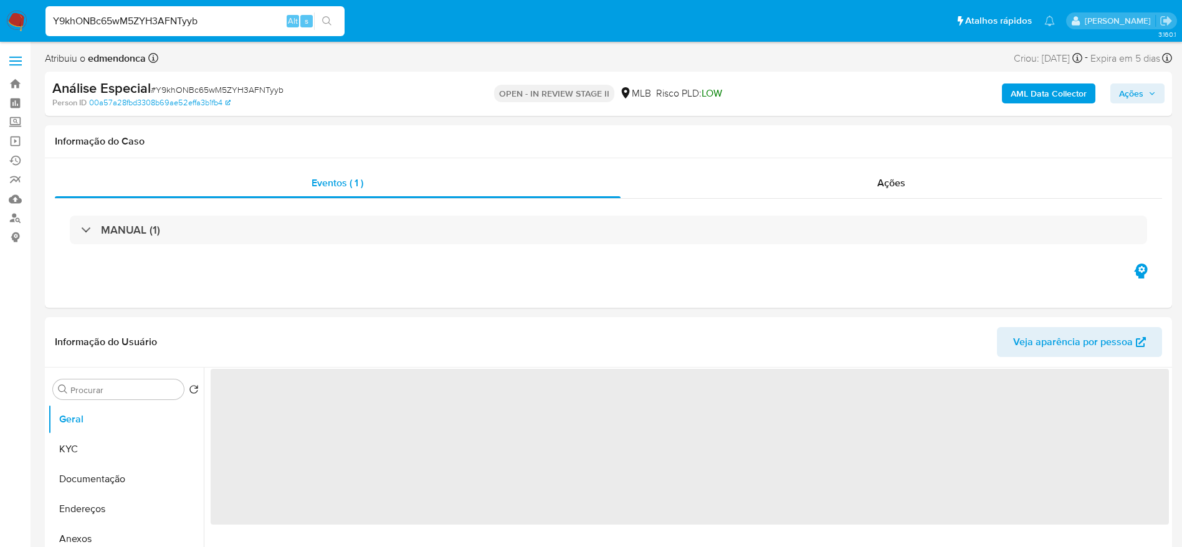
select select "10"
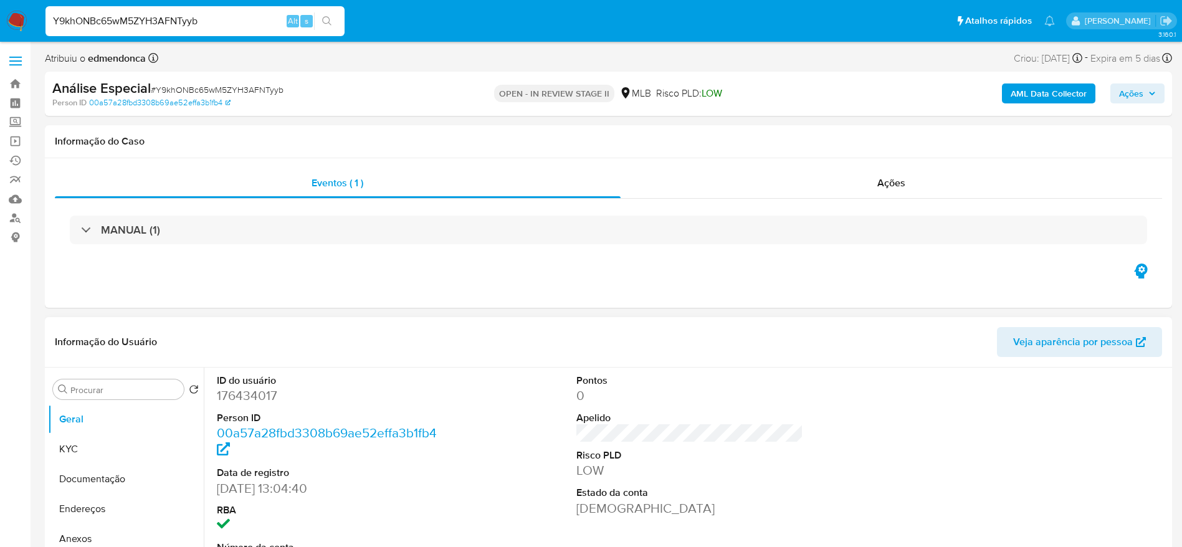
click at [375, 373] on div "ID do usuário 176434017 Person ID 00a57a28fbd3308b69ae52effa3b1fb4 Data de regi…" at bounding box center [331, 473] width 240 height 211
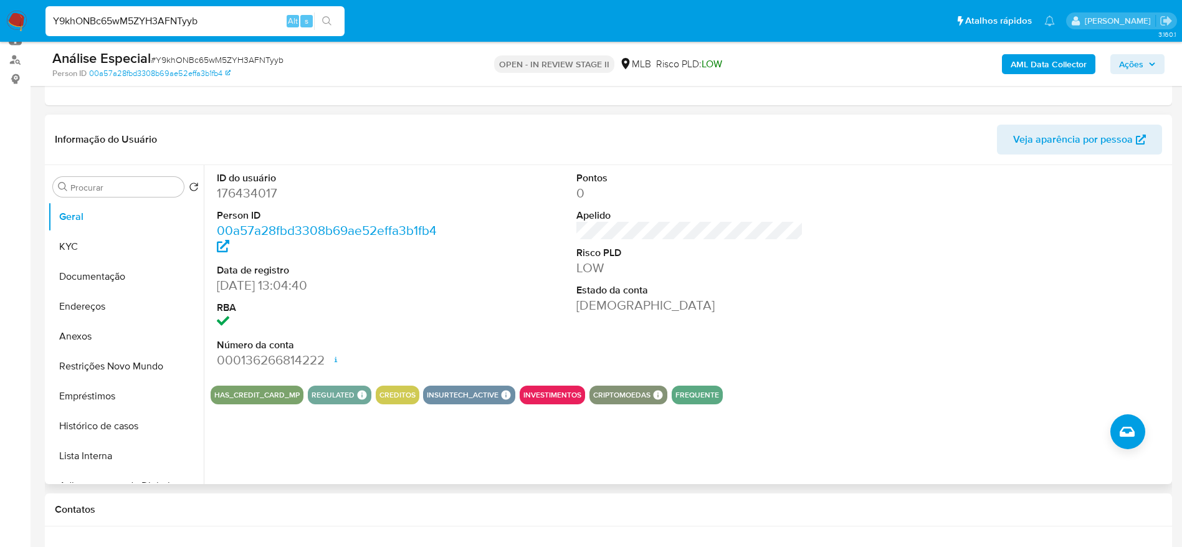
scroll to position [187, 0]
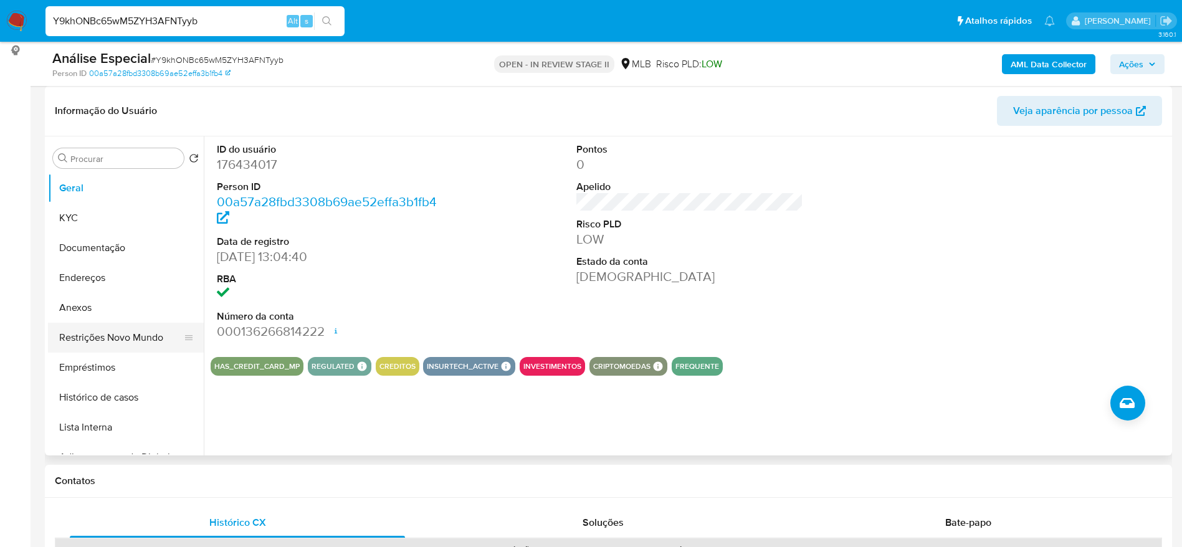
click at [92, 335] on button "Restrições Novo Mundo" at bounding box center [121, 338] width 146 height 30
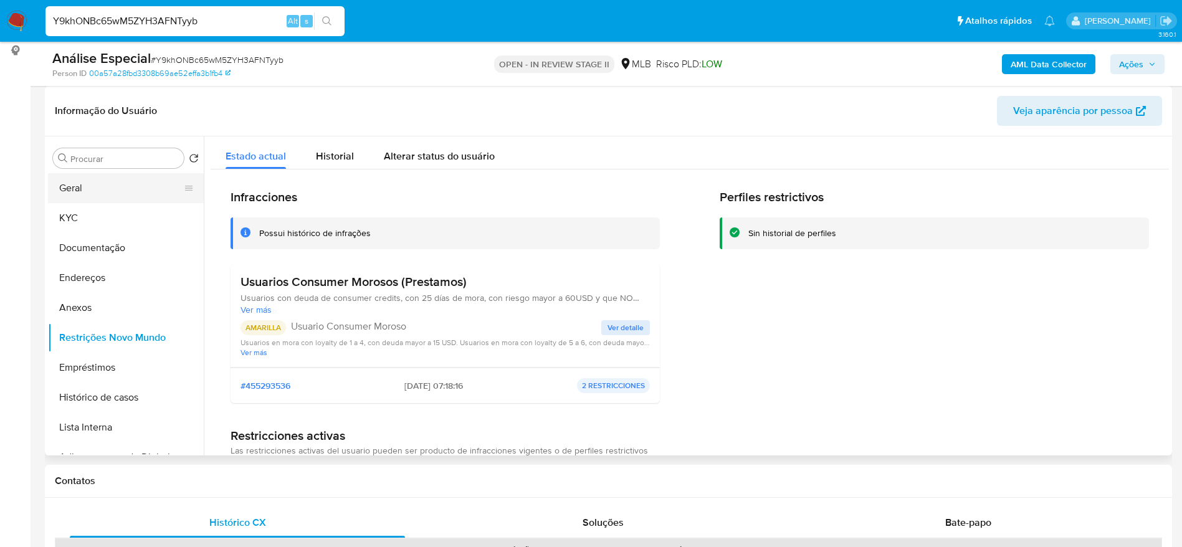
click at [114, 178] on button "Geral" at bounding box center [121, 188] width 146 height 30
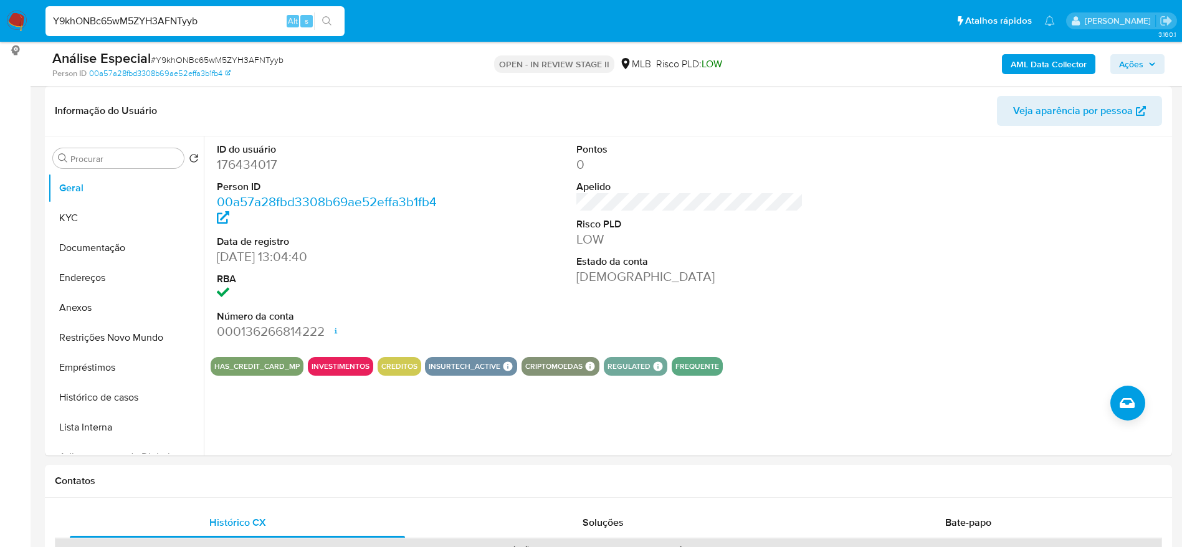
click at [173, 16] on input "Y9khONBc65wM5ZYH3AFNTyyb" at bounding box center [194, 21] width 299 height 16
paste input "RgGRGhNoUKJrOvS9nQhFnv0S"
type input "RgGRGhNoUKJrOvS9nQhFnv0S"
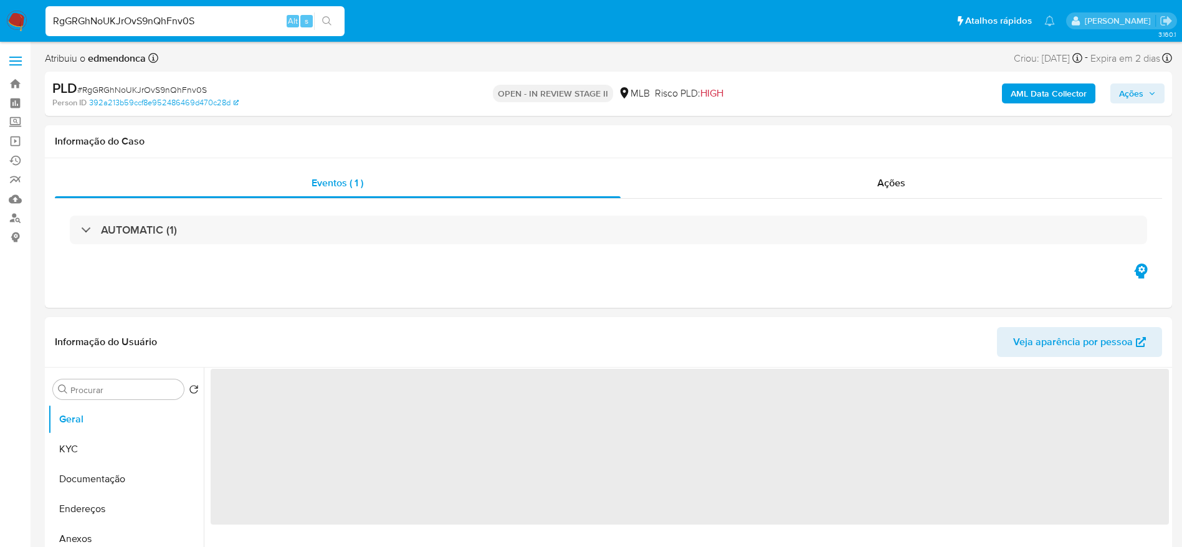
select select "10"
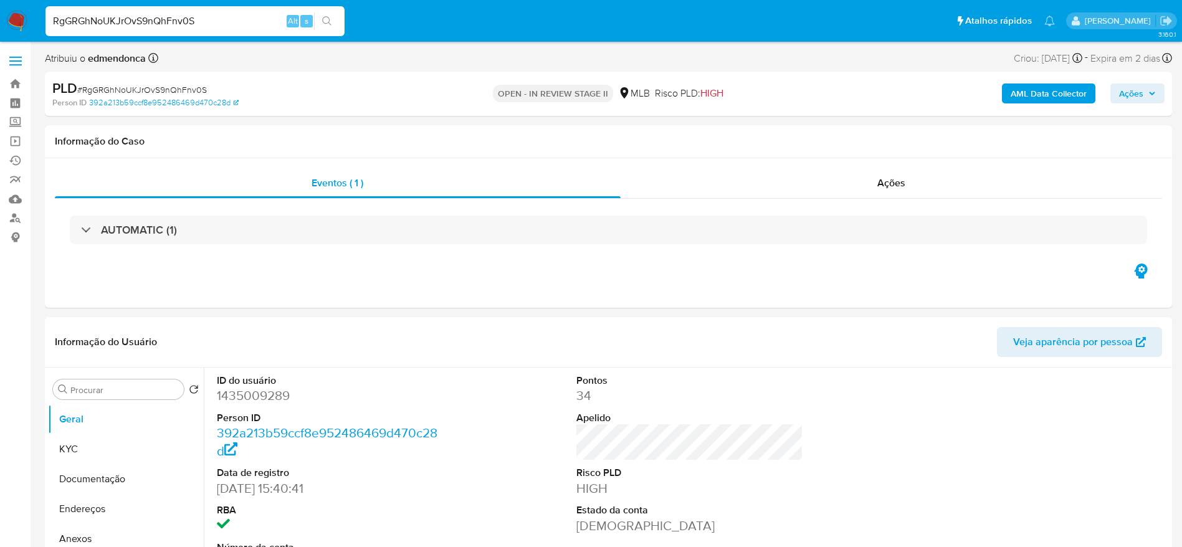
click at [90, 27] on input "RgGRGhNoUKJrOvS9nQhFnv0S" at bounding box center [194, 21] width 299 height 16
click at [115, 477] on button "Documentação" at bounding box center [121, 479] width 146 height 30
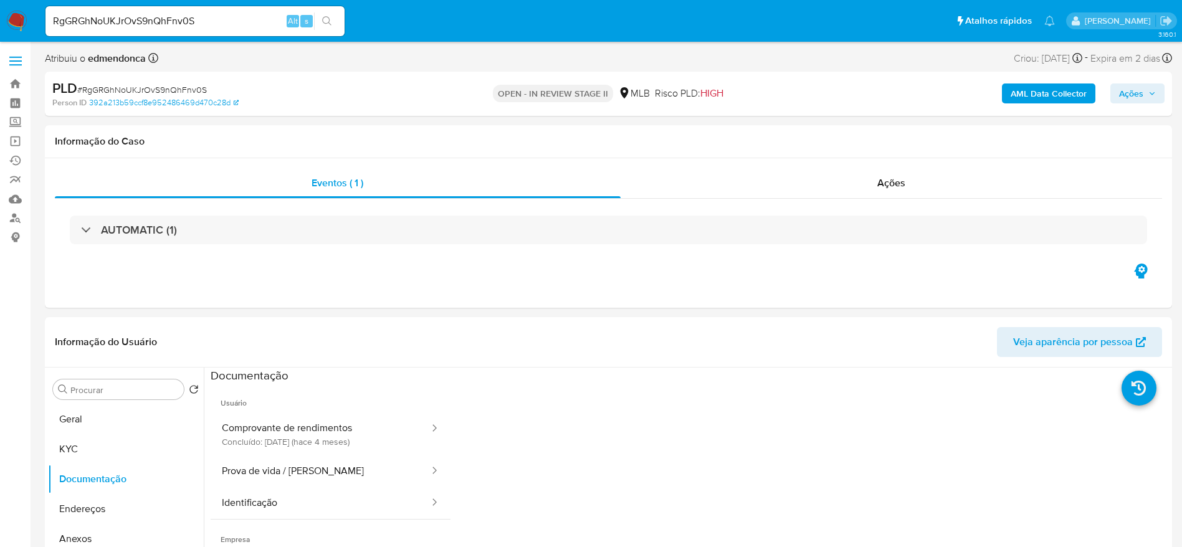
scroll to position [93, 0]
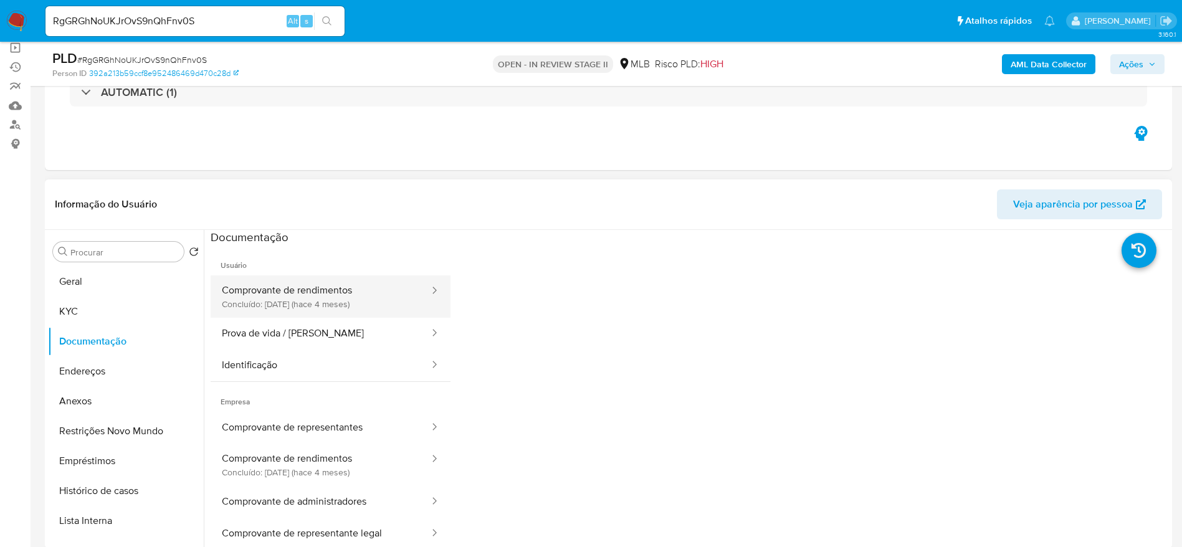
click at [296, 282] on button "Comprovante de rendimentos Concluído: 14/05/2025 (hace 4 meses)" at bounding box center [321, 296] width 220 height 42
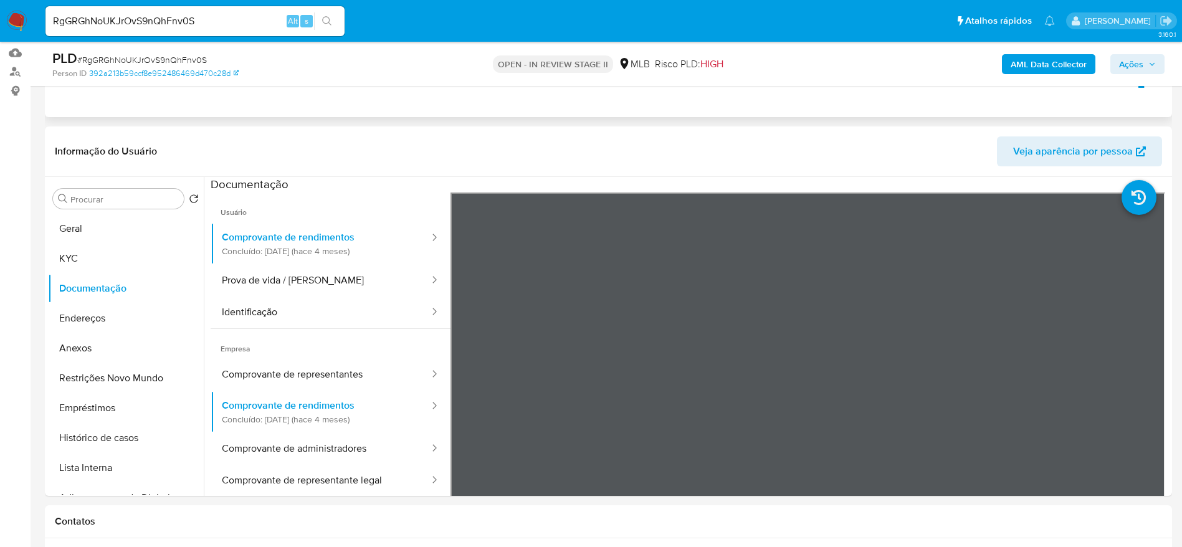
scroll to position [187, 0]
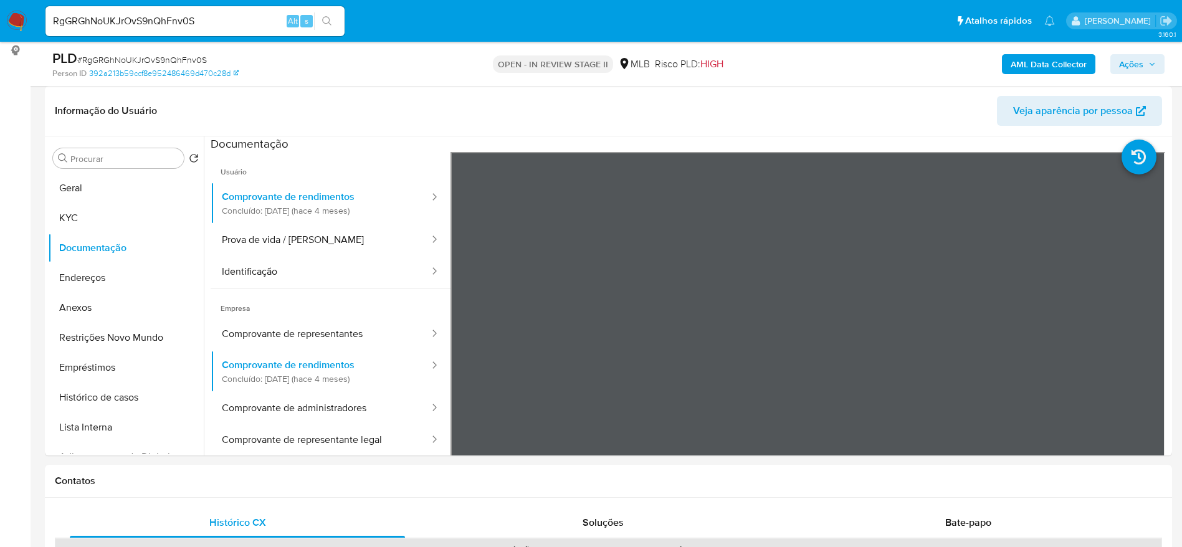
click at [131, 19] on input "RgGRGhNoUKJrOvS9nQhFnv0S" at bounding box center [194, 21] width 299 height 16
paste input "U3VLG1LkChmWBDcNdW6vpqB"
type input "RU3VLG1LkChmWBDcNdW6vpqB"
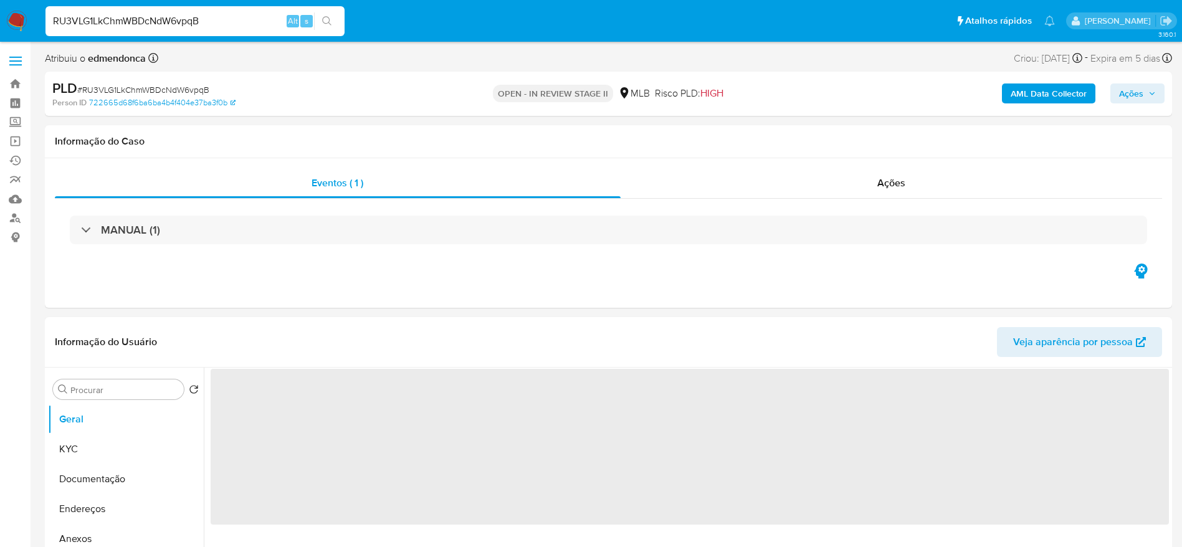
select select "10"
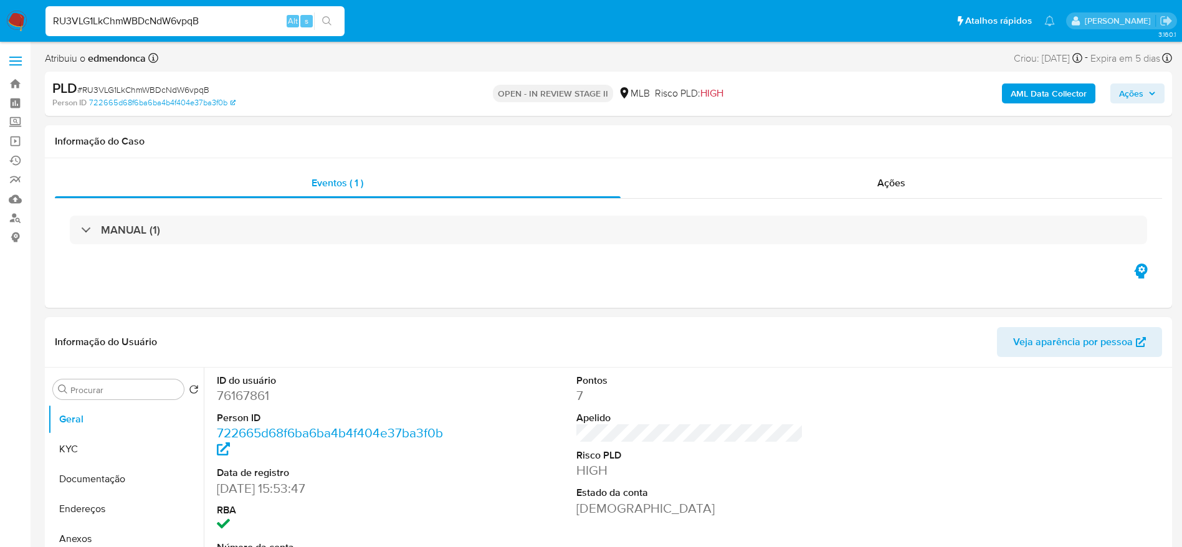
click at [115, 25] on input "RU3VLG1LkChmWBDcNdW6vpqB" at bounding box center [194, 21] width 299 height 16
click at [69, 500] on button "Endereços" at bounding box center [121, 509] width 146 height 30
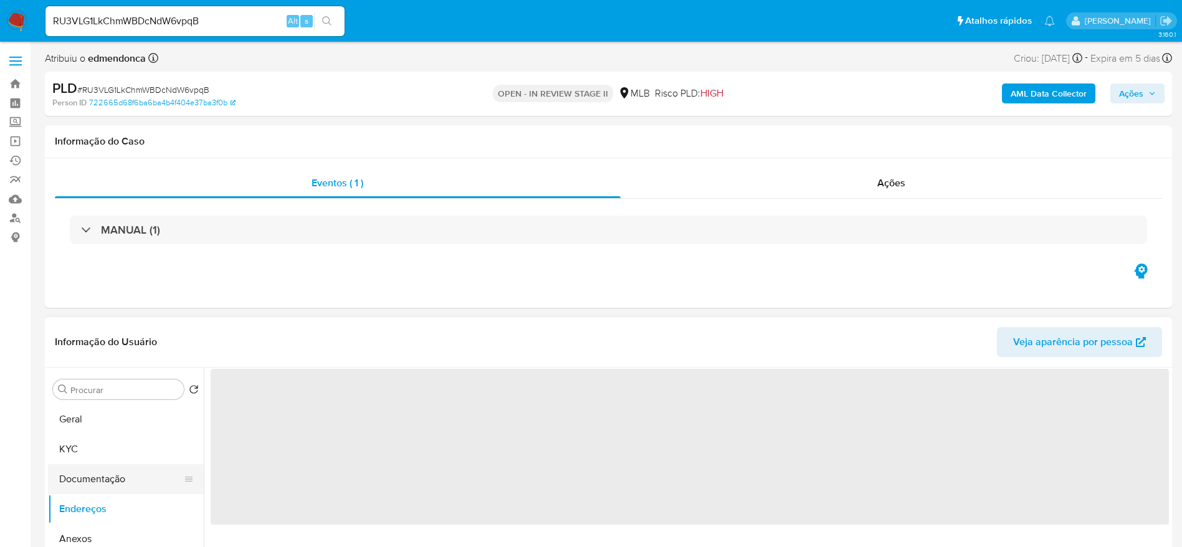
click at [70, 479] on button "Documentação" at bounding box center [121, 479] width 146 height 30
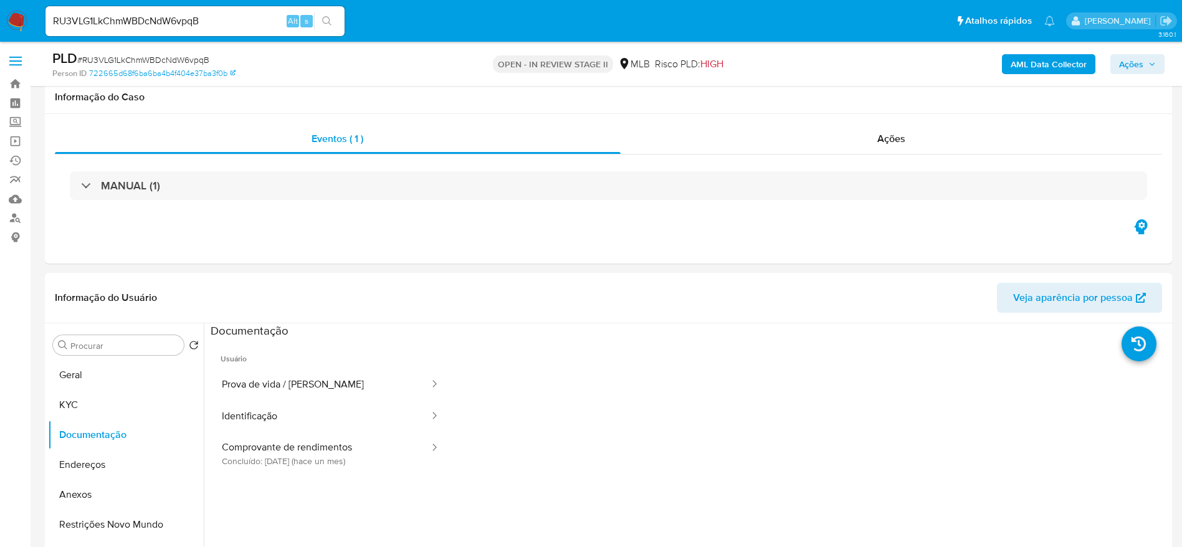
scroll to position [187, 0]
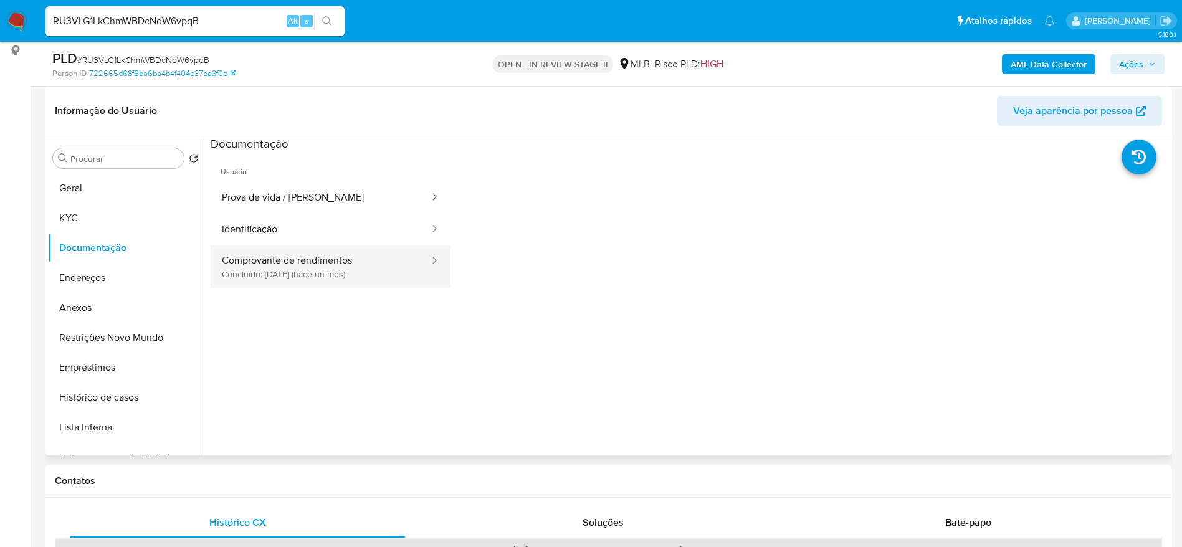
click at [306, 259] on button "Comprovante de rendimentos Concluído: 21/08/2025 (hace un mes)" at bounding box center [321, 267] width 220 height 42
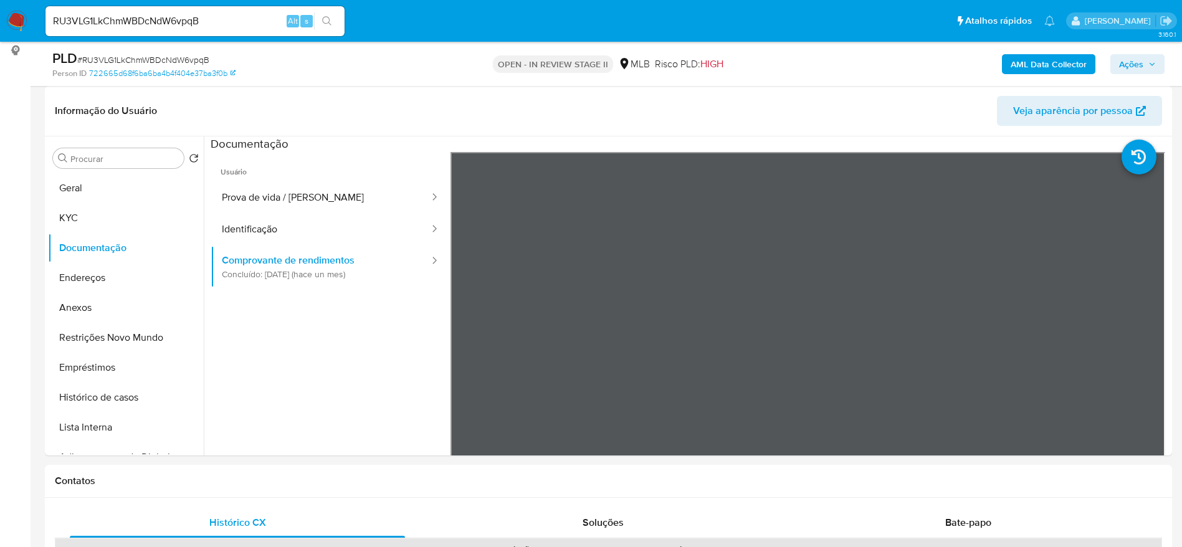
click at [155, 21] on input "RU3VLG1LkChmWBDcNdW6vpqB" at bounding box center [194, 21] width 299 height 16
paste input "aX04a9UwB19MVxDTVU8Mn5Bh"
type input "aX04a9UwB19MVxDTVU8Mn5Bh"
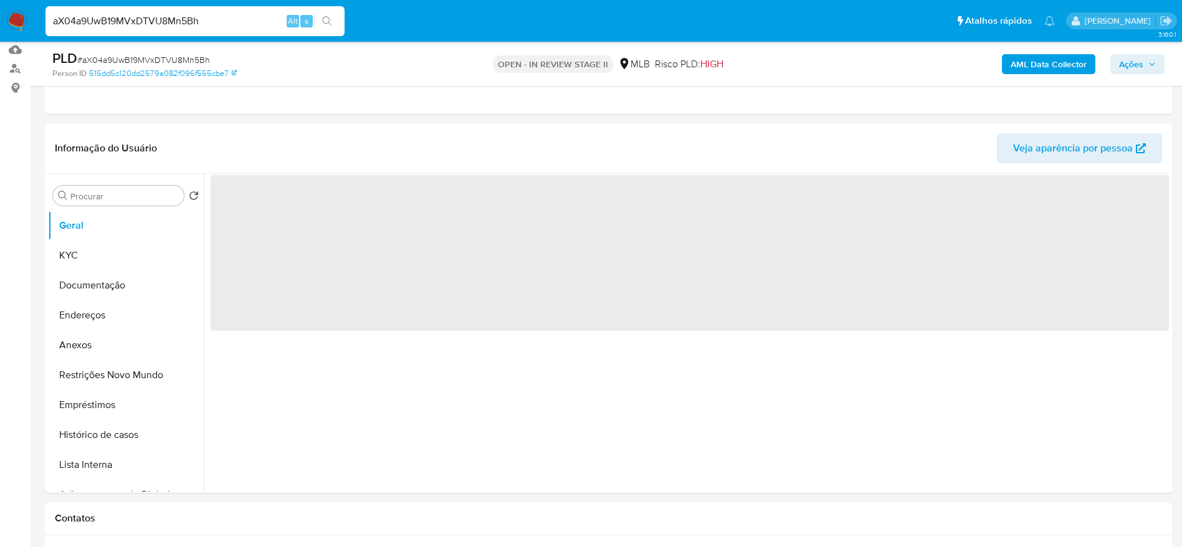
scroll to position [187, 0]
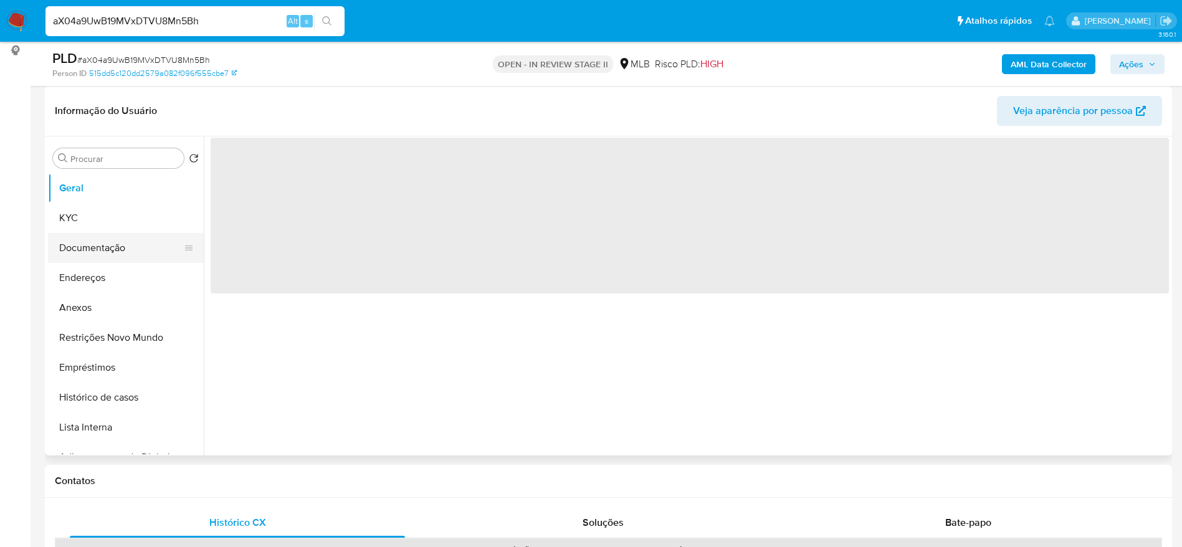
select select "10"
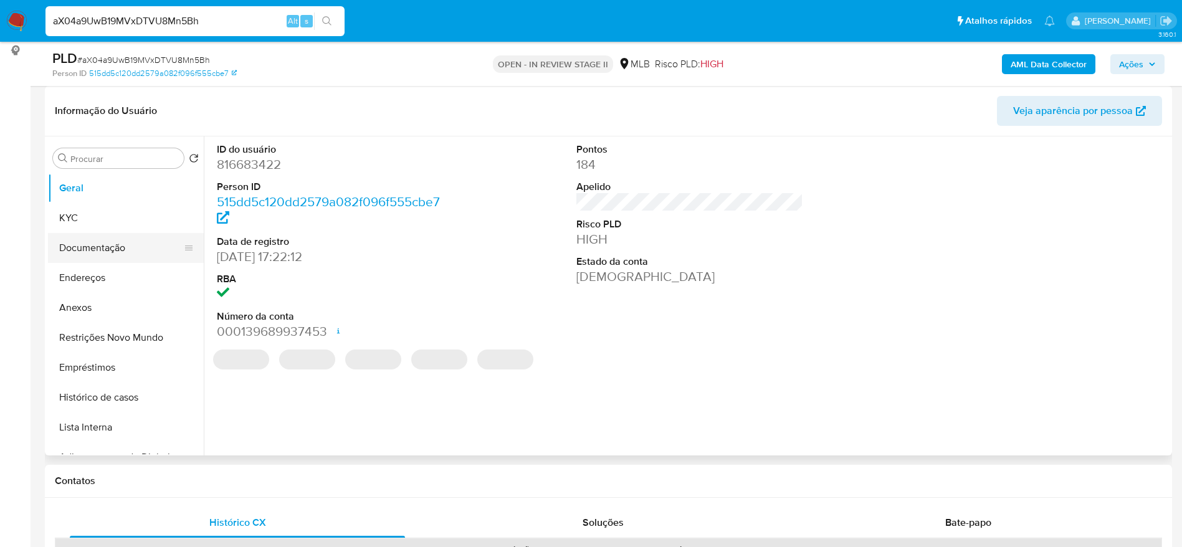
click at [80, 246] on button "Documentação" at bounding box center [121, 248] width 146 height 30
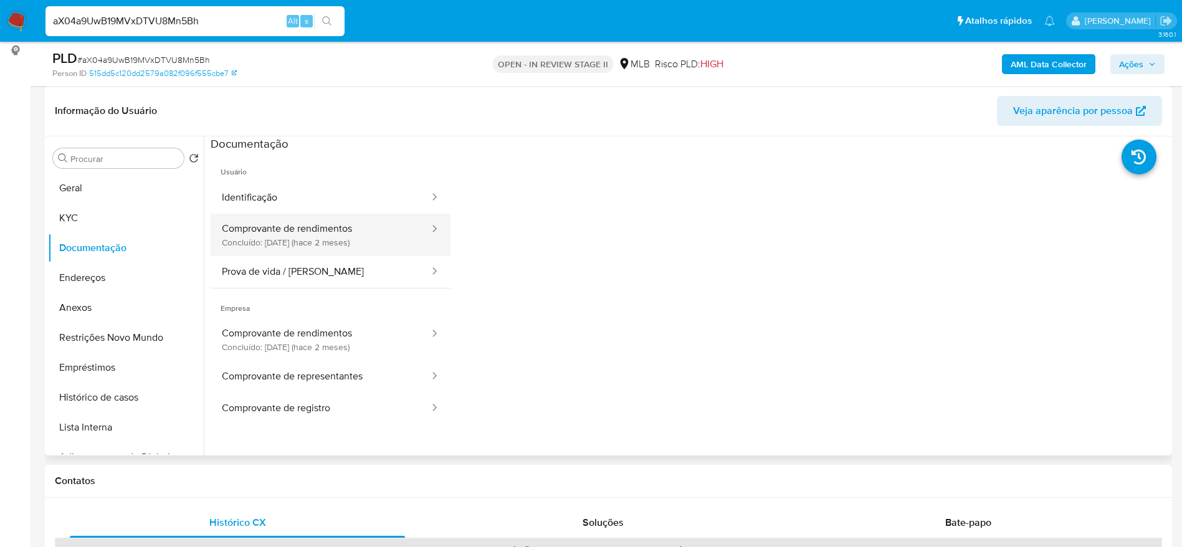
click at [383, 254] on button "Comprovante de rendimentos Concluído: 15/07/2025 (hace 2 meses)" at bounding box center [321, 235] width 220 height 42
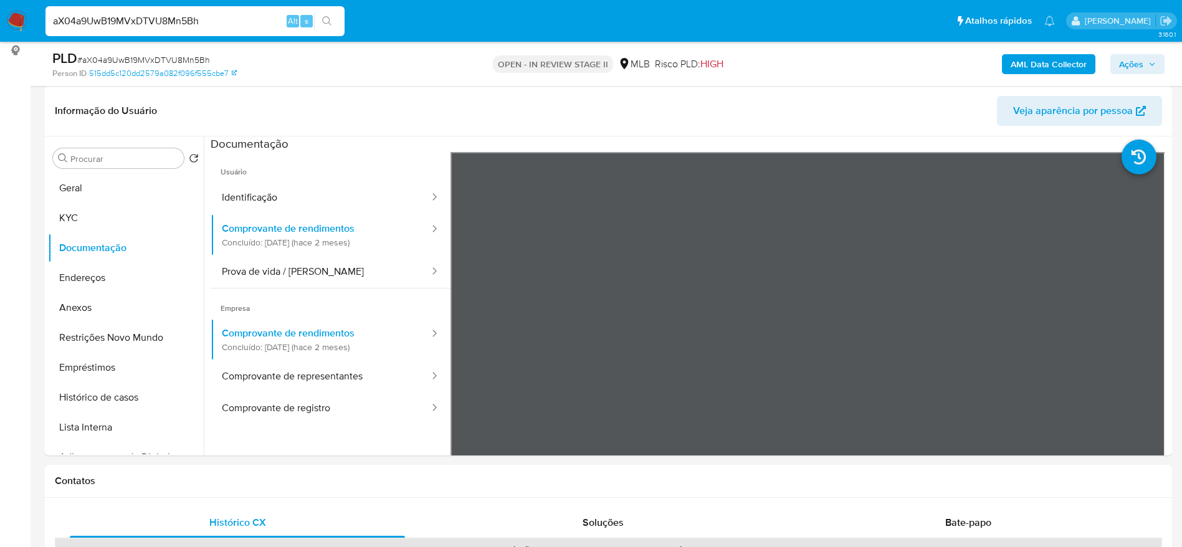
click at [20, 25] on img at bounding box center [16, 21] width 21 height 21
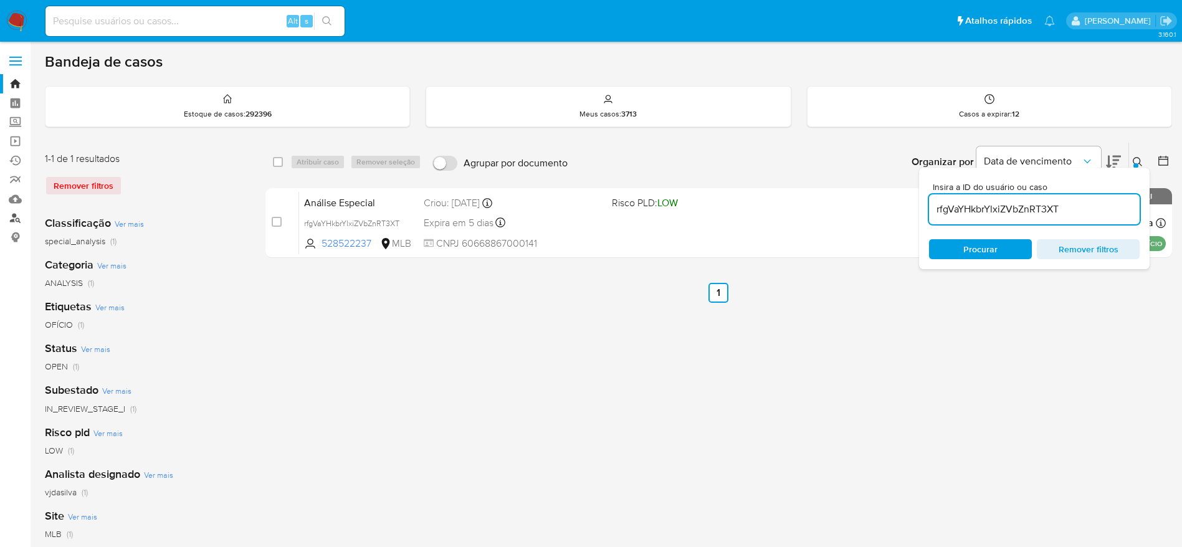
click at [12, 213] on link "Localizador de pessoas" at bounding box center [74, 218] width 148 height 19
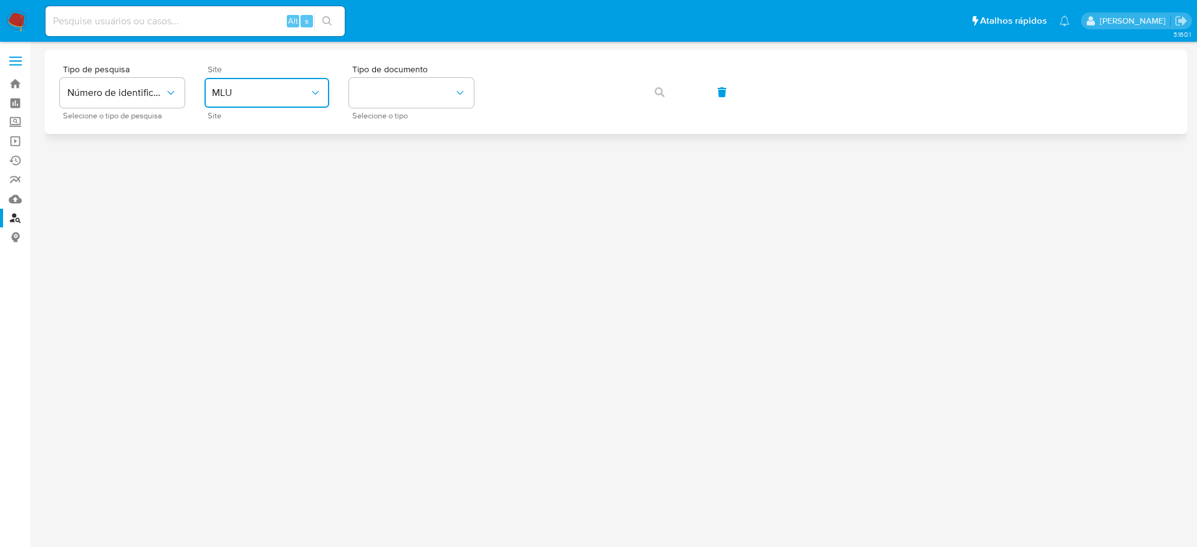
click at [262, 94] on span "MLU" at bounding box center [260, 93] width 97 height 12
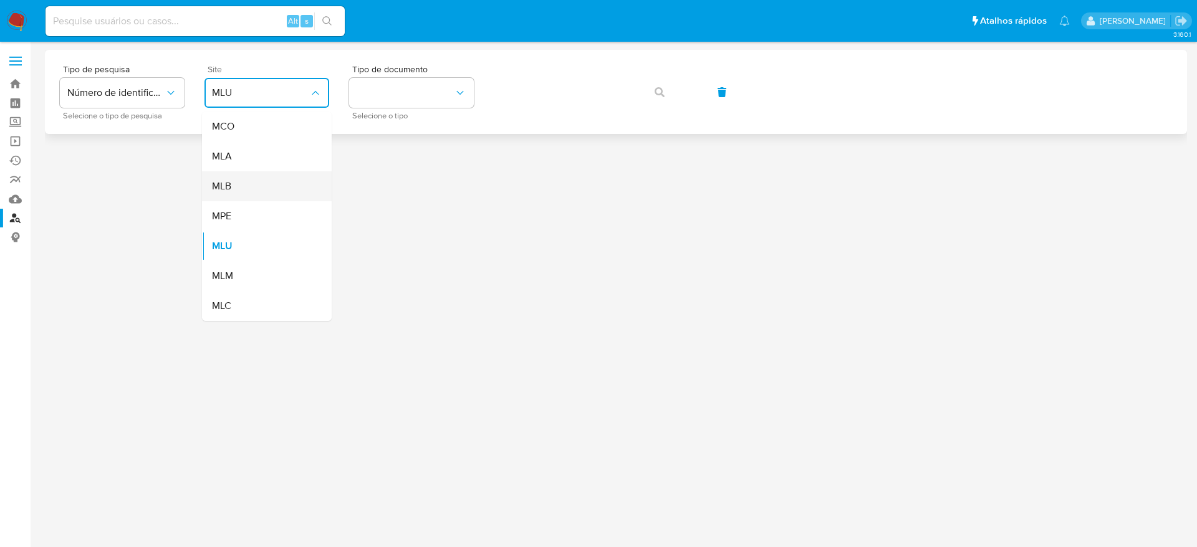
click at [266, 195] on div "MLB" at bounding box center [263, 186] width 102 height 30
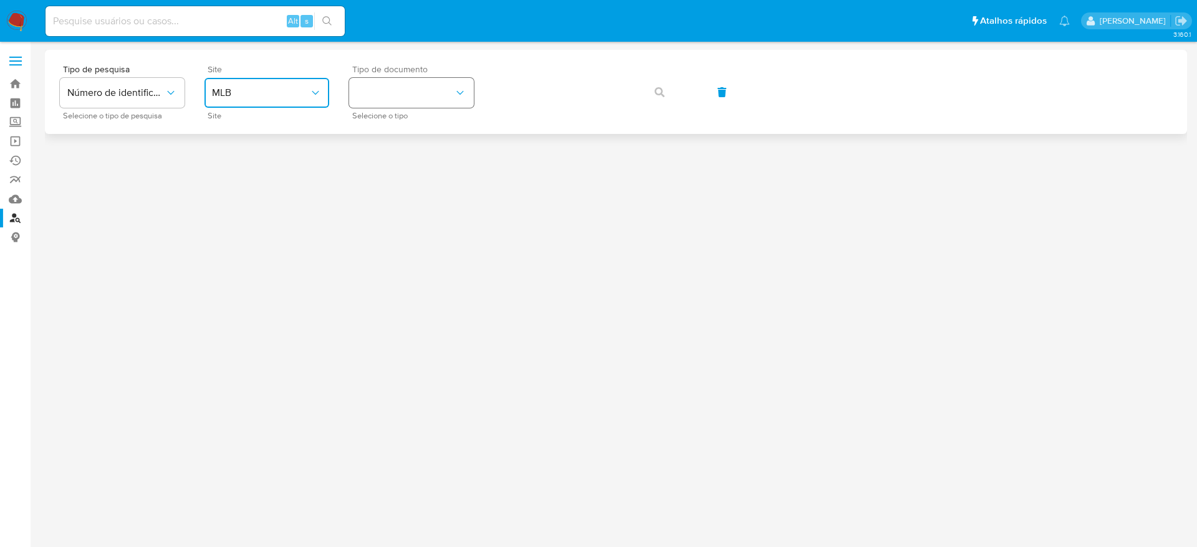
click at [424, 86] on button "identificationType" at bounding box center [411, 93] width 125 height 30
click at [424, 169] on div "CPF CPF" at bounding box center [407, 175] width 102 height 42
click at [648, 97] on button "button" at bounding box center [659, 92] width 42 height 30
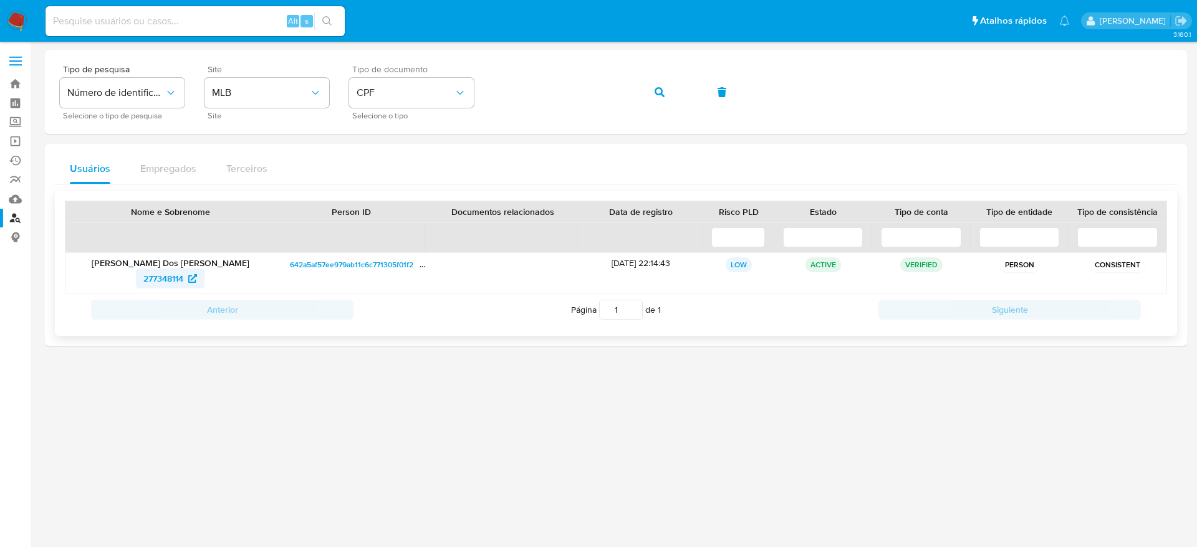
click at [166, 278] on span "277348114" at bounding box center [163, 279] width 40 height 20
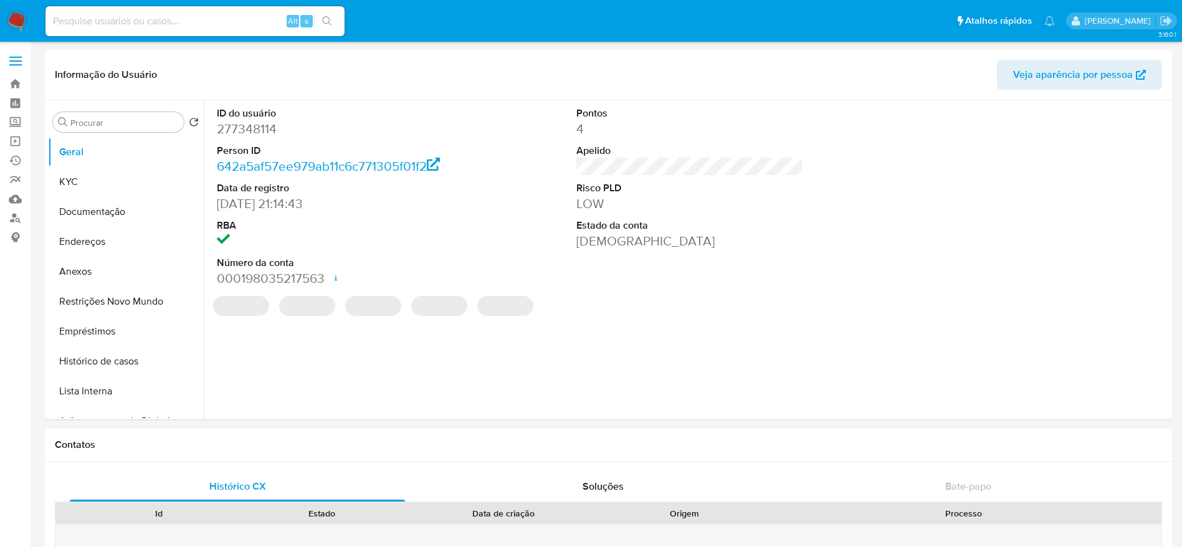
select select "10"
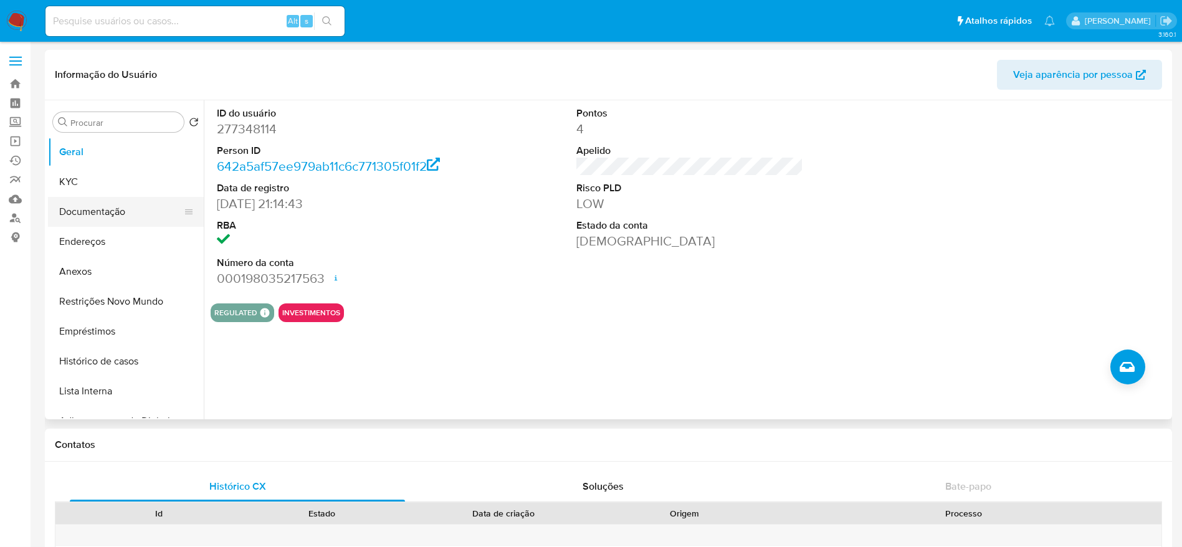
click at [89, 210] on button "Documentação" at bounding box center [121, 212] width 146 height 30
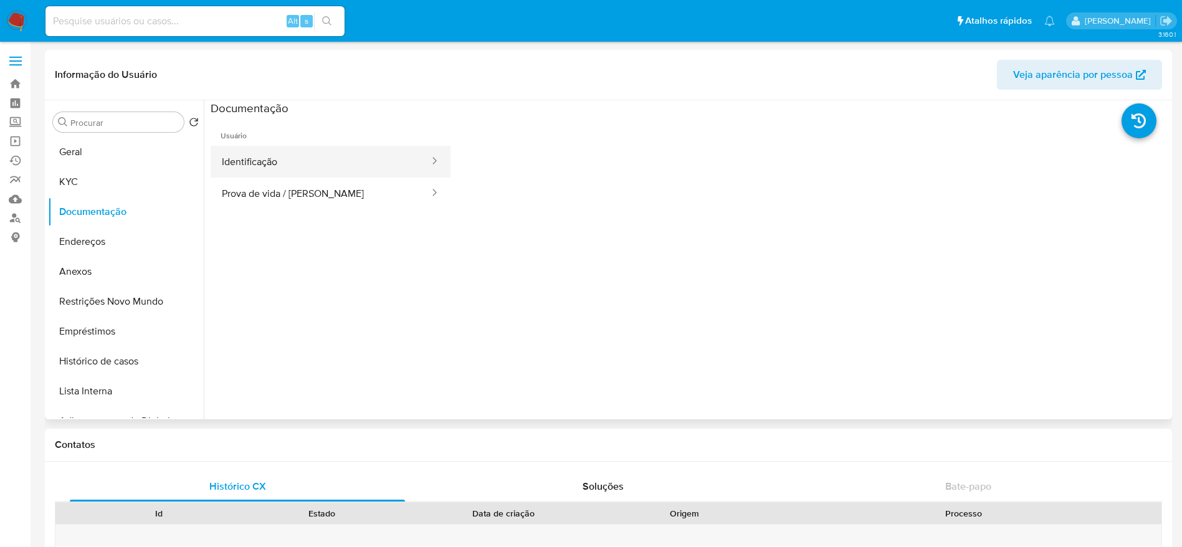
click at [324, 166] on button "Identificação" at bounding box center [321, 162] width 220 height 32
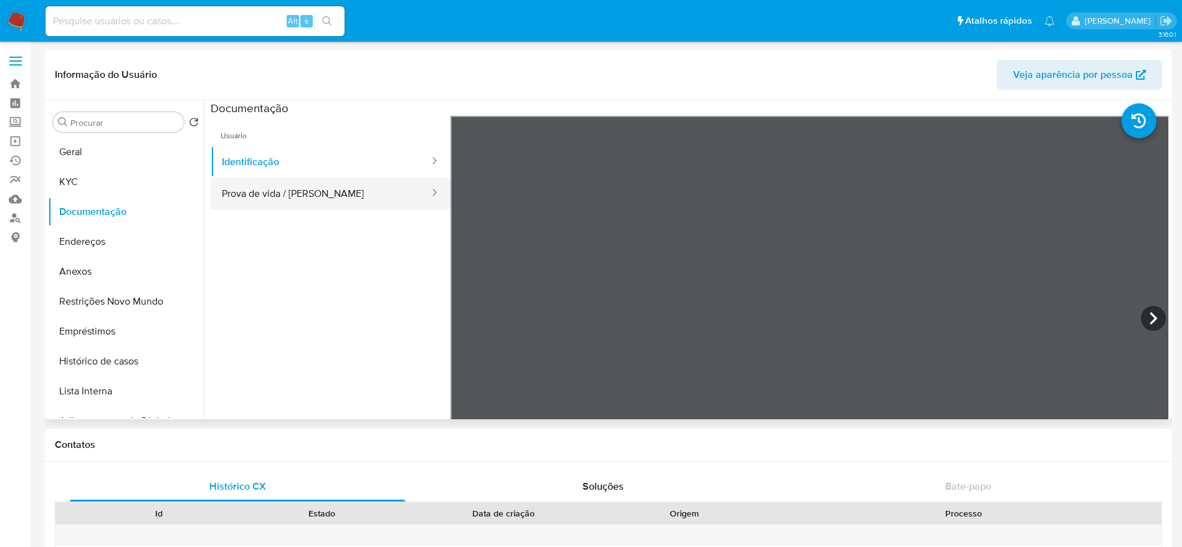
click at [322, 194] on button "Prova de vida / Selfie" at bounding box center [321, 194] width 220 height 32
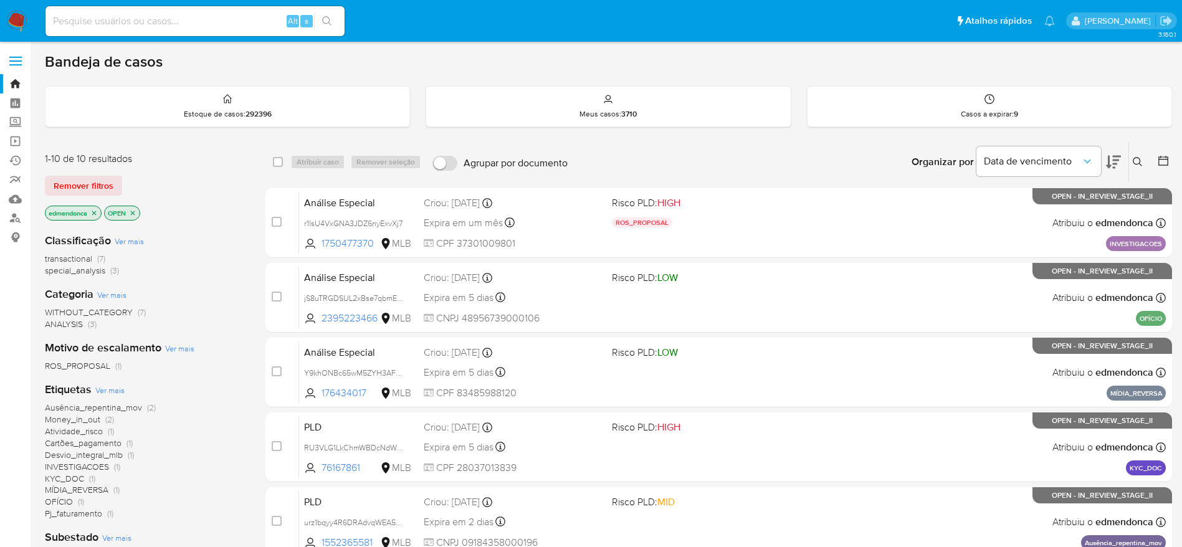
click at [188, 17] on input at bounding box center [194, 21] width 299 height 16
paste input "3w9vxCsb84dRFGTFeJnd87Qc"
type input "3w9vxCsb84dRFGTFeJnd87Qc"
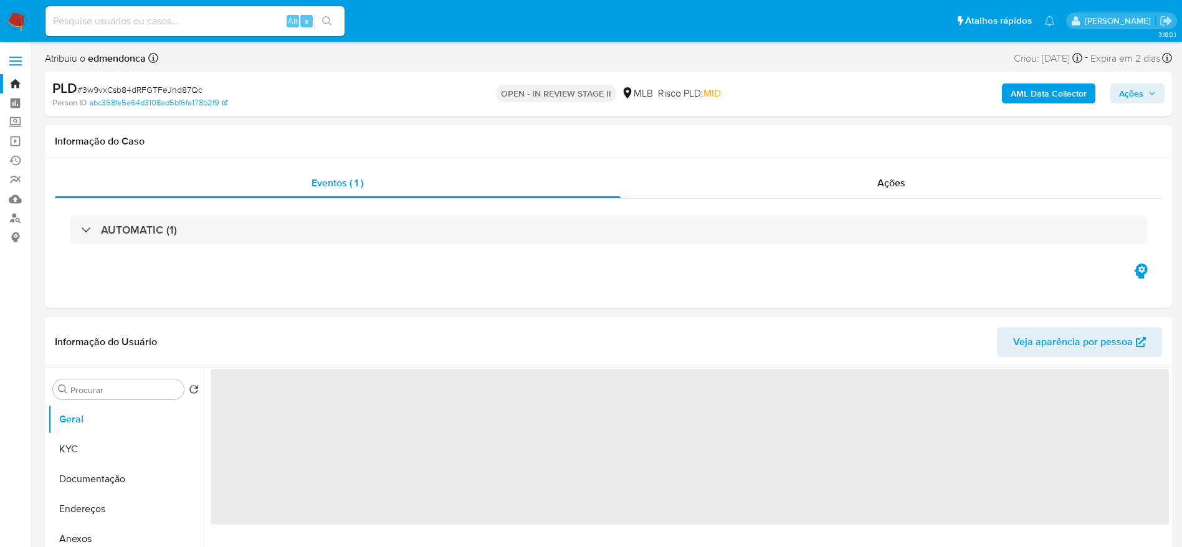
select select "10"
